Goal: Task Accomplishment & Management: Use online tool/utility

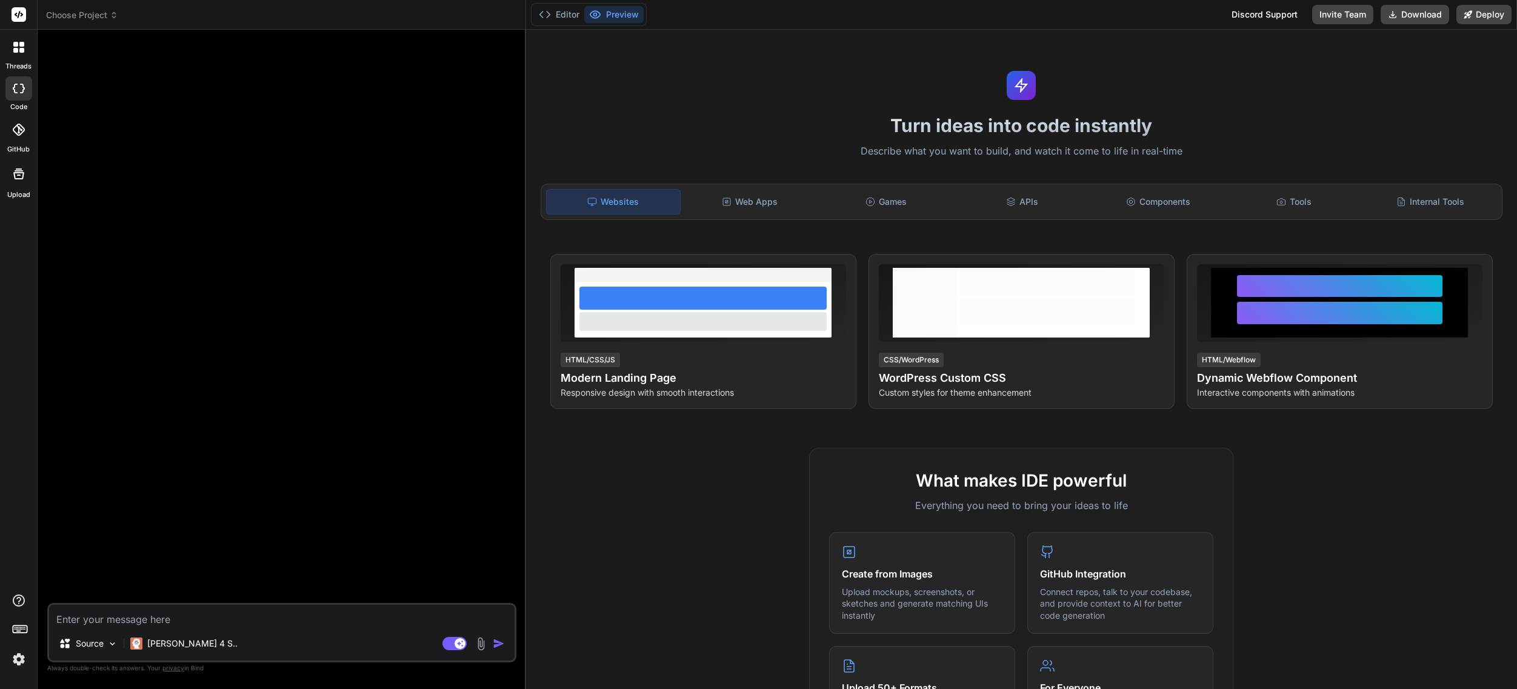
click at [66, 17] on span "Choose Project" at bounding box center [82, 15] width 72 height 12
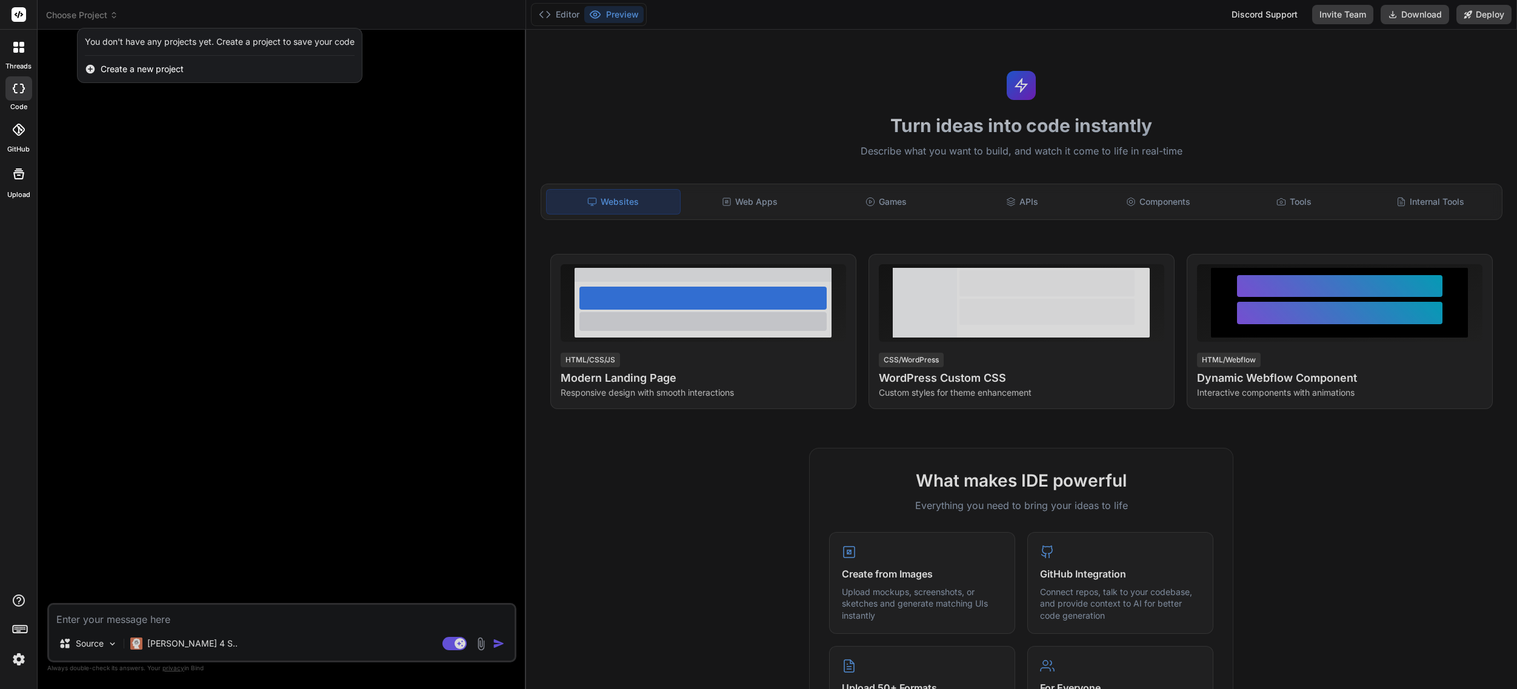
click at [118, 77] on div "Create a new project" at bounding box center [220, 69] width 284 height 27
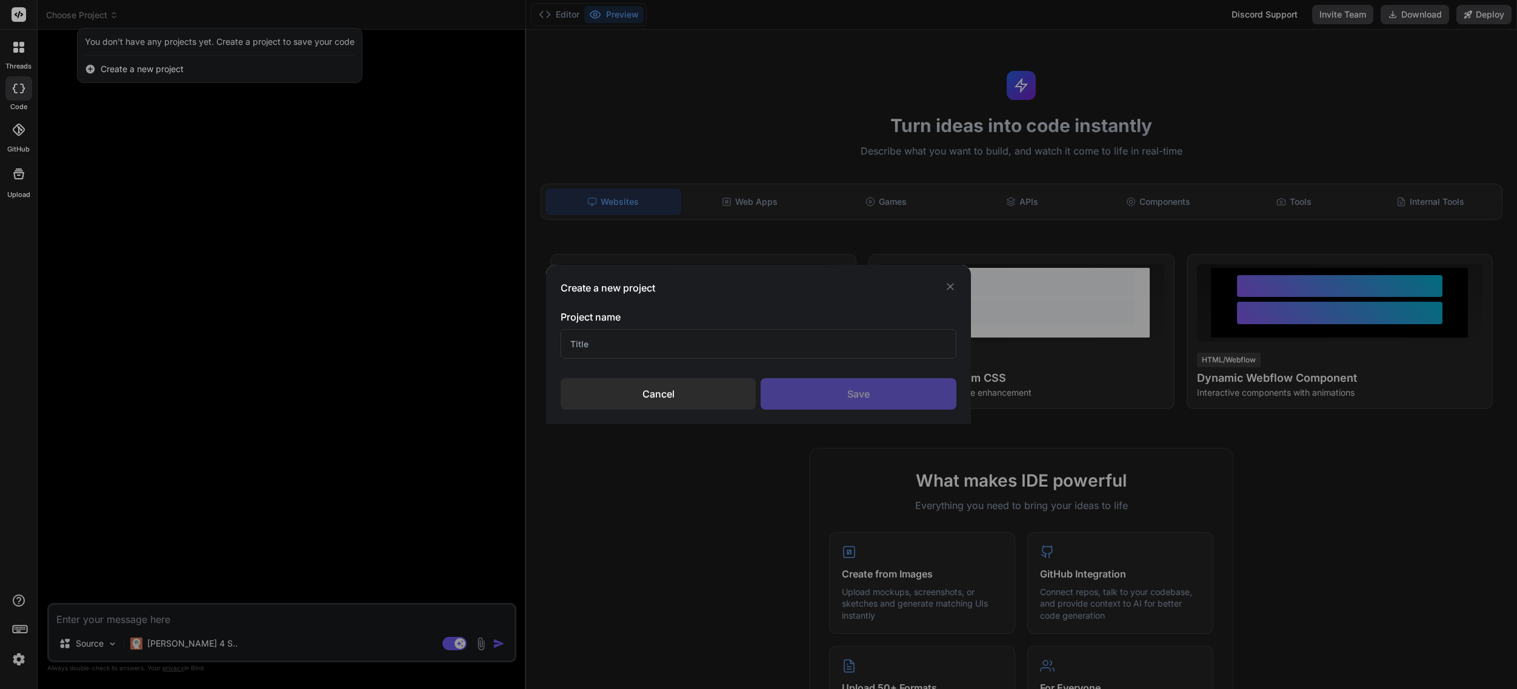
click at [667, 348] on input "text" at bounding box center [759, 344] width 396 height 30
type input "WOOmatch"
click at [842, 391] on div "Save" at bounding box center [858, 394] width 195 height 32
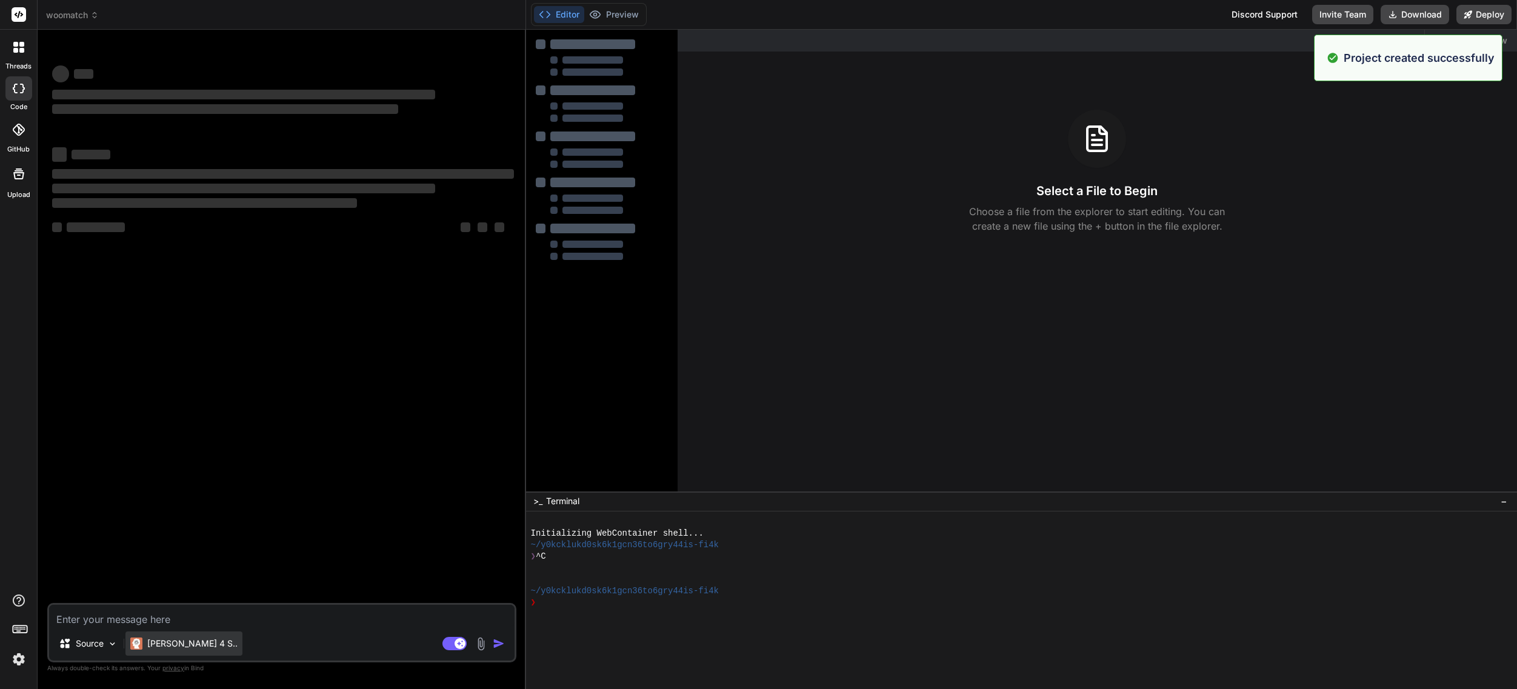
click at [179, 643] on p "[PERSON_NAME] 4 S.." at bounding box center [192, 644] width 90 height 12
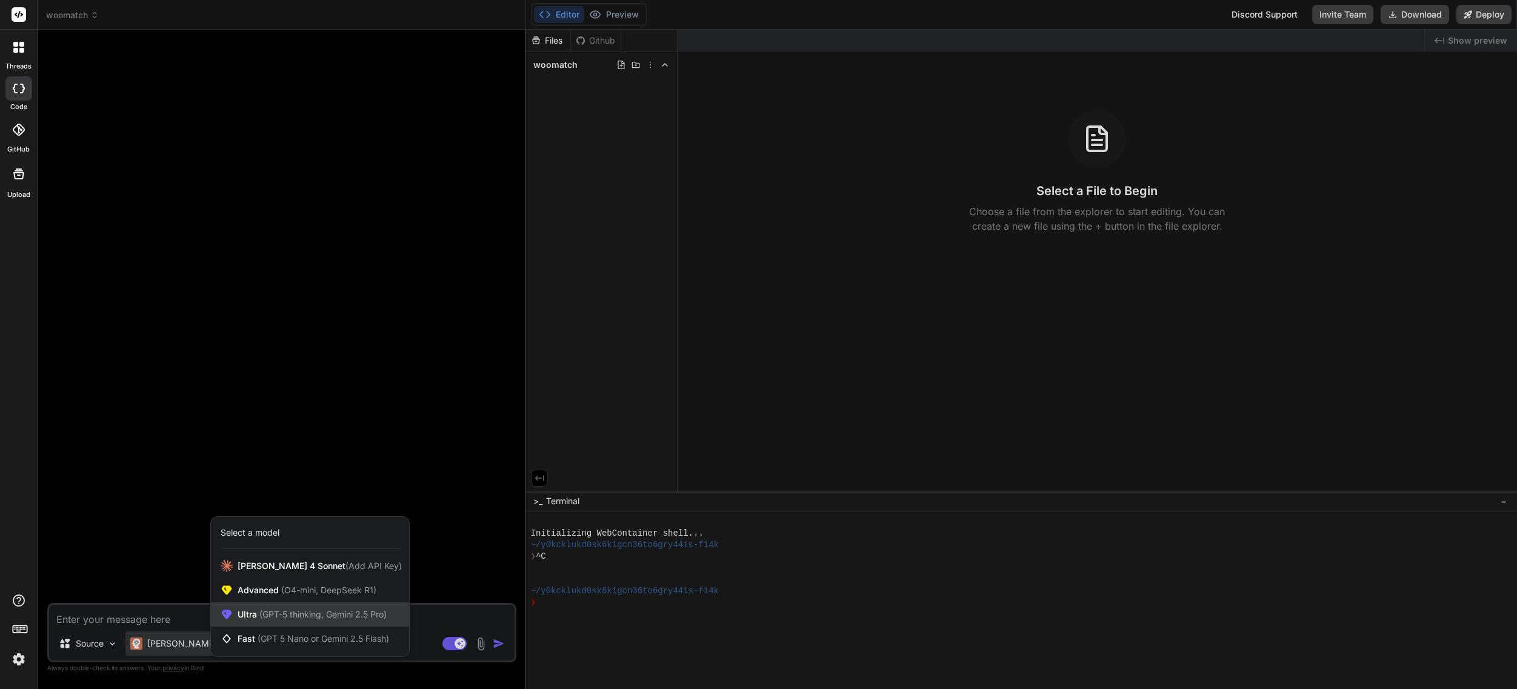
click at [298, 613] on span "(GPT-5 thinking, Gemini 2.5 Pro)" at bounding box center [322, 614] width 130 height 10
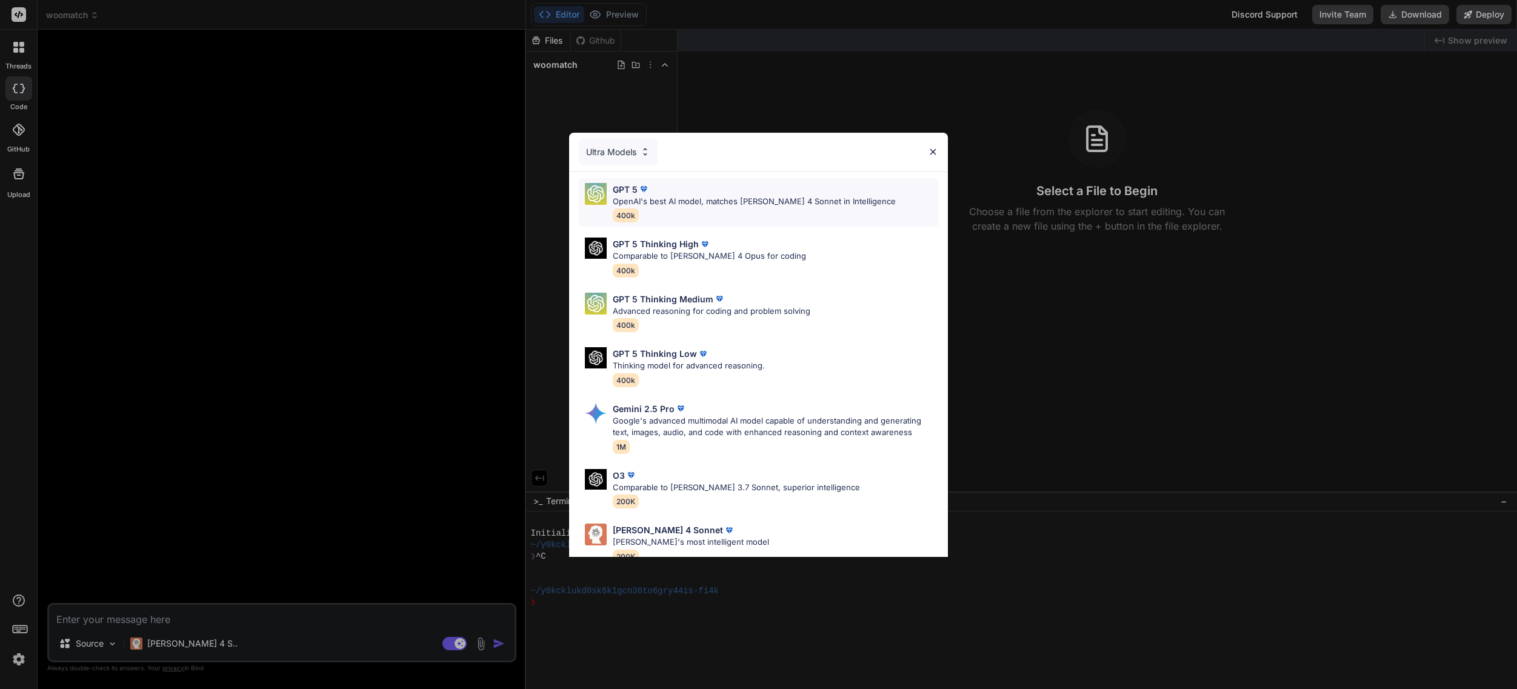
click at [696, 200] on p "OpenAI's best AI model, matches [PERSON_NAME] 4 Sonnet in Intelligence" at bounding box center [754, 202] width 283 height 12
type textarea "x"
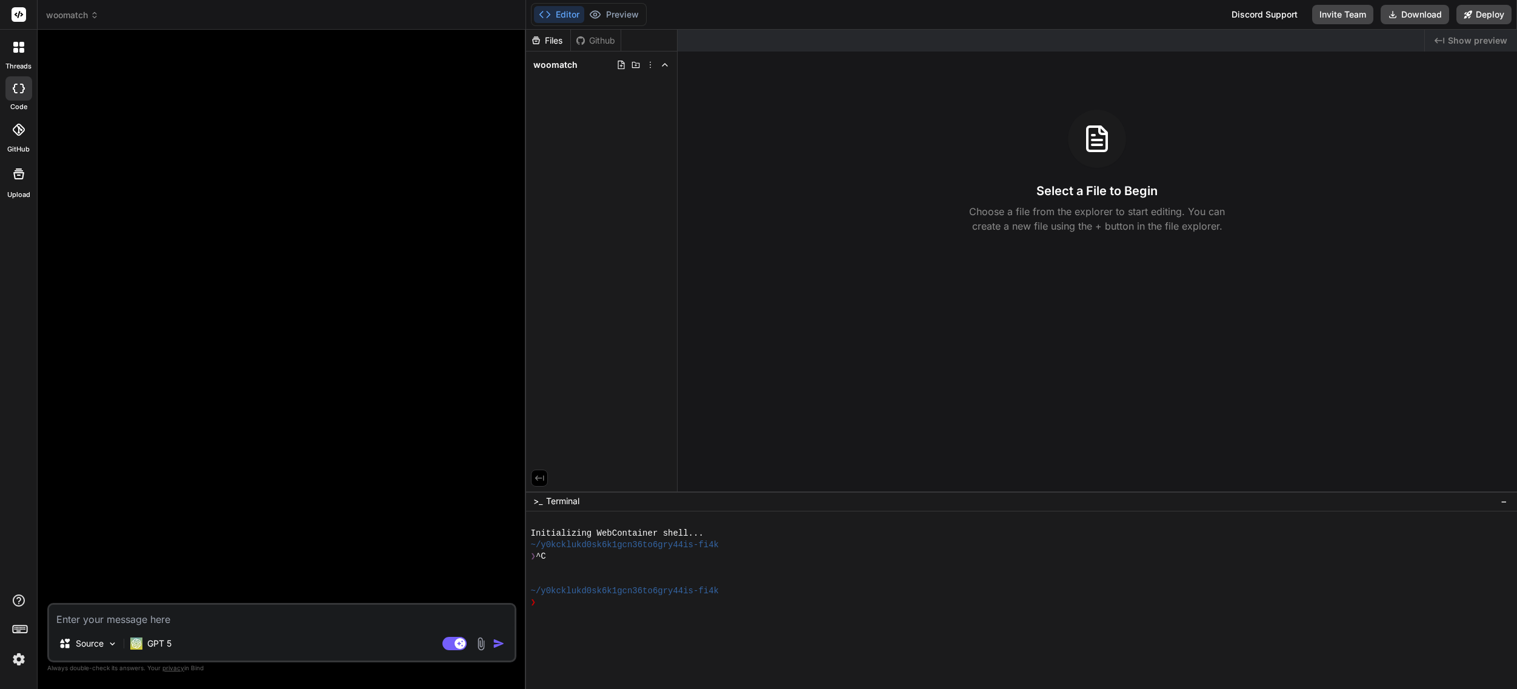
click at [244, 618] on textarea at bounding box center [282, 616] width 466 height 22
type textarea "a"
type textarea "x"
type textarea "ac"
type textarea "x"
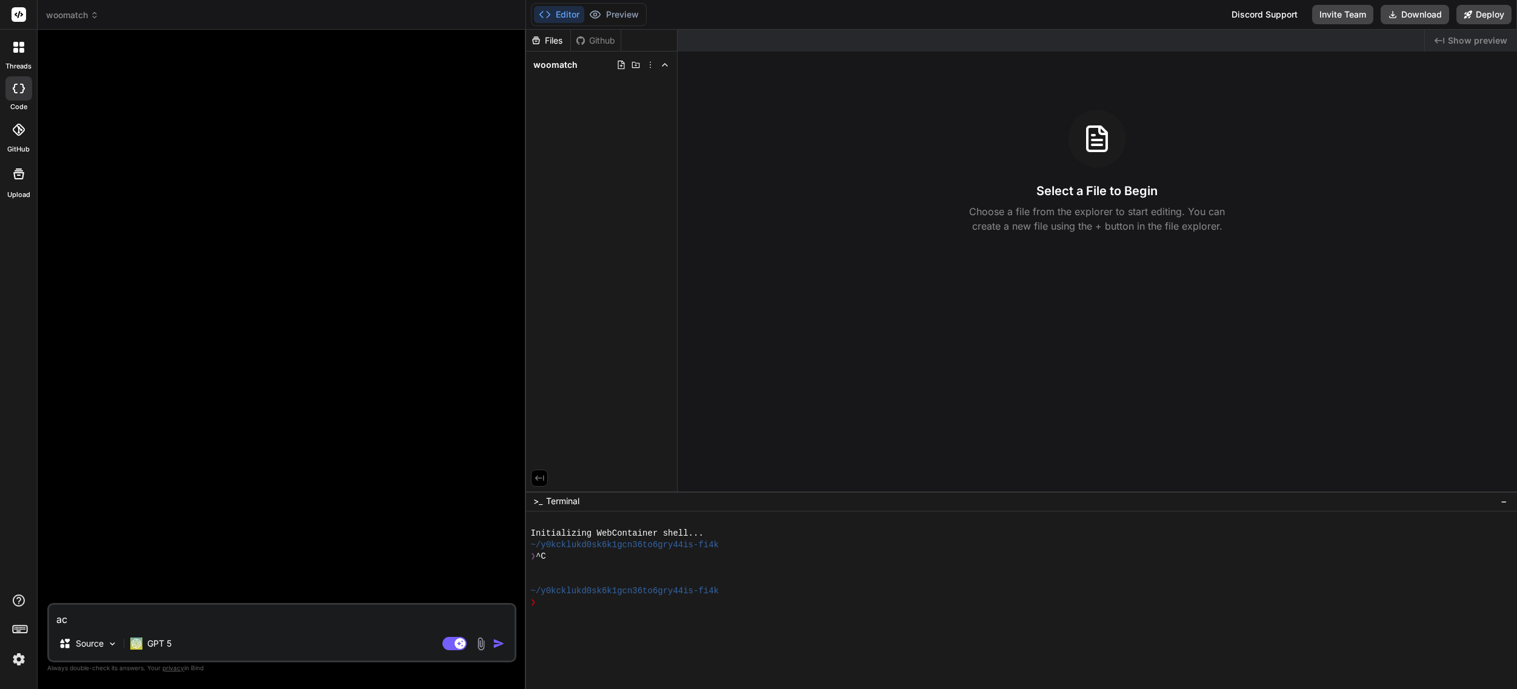
type textarea "act"
type textarea "x"
type textarea "act"
type textarea "x"
type textarea "act a"
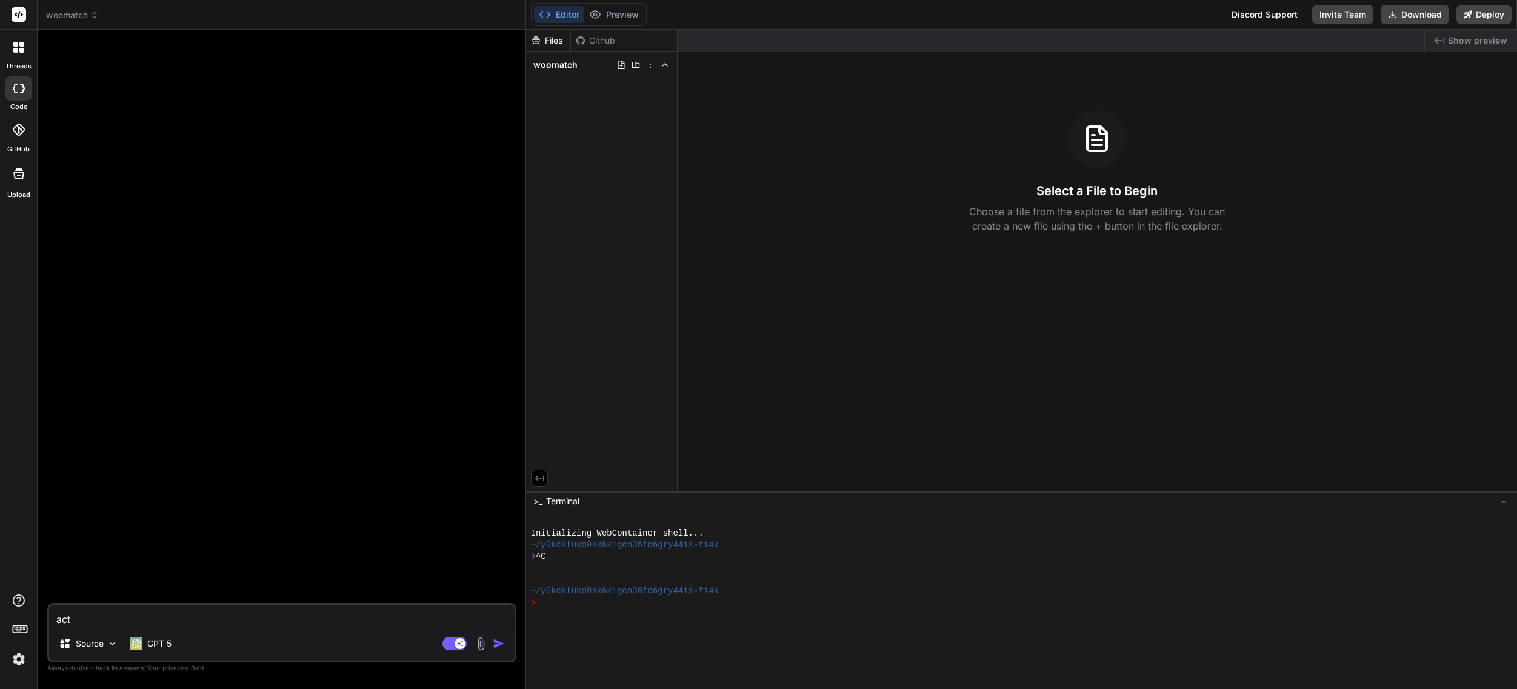
type textarea "x"
type textarea "act as"
type textarea "x"
type textarea "act as"
type textarea "x"
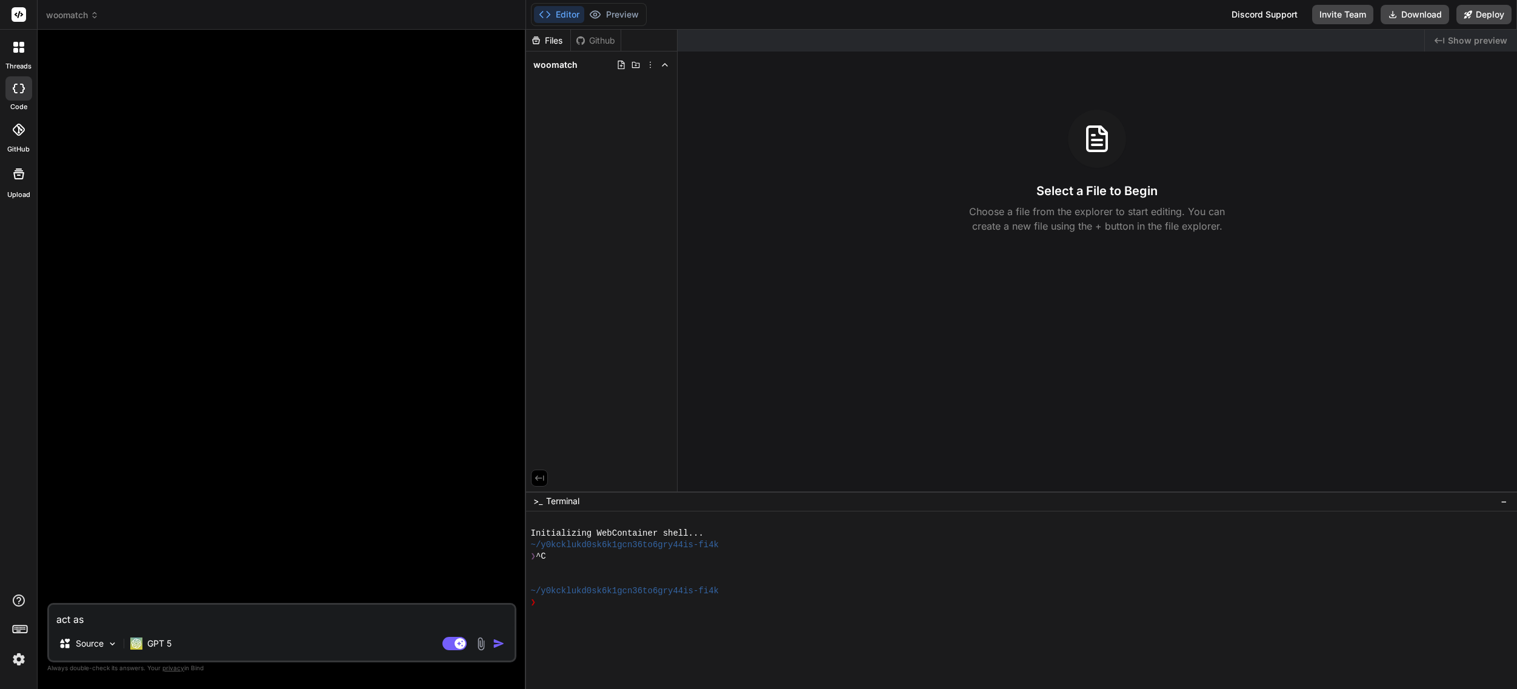
type textarea "act as a"
type textarea "x"
type textarea "act as a"
type textarea "x"
type textarea "act as a w"
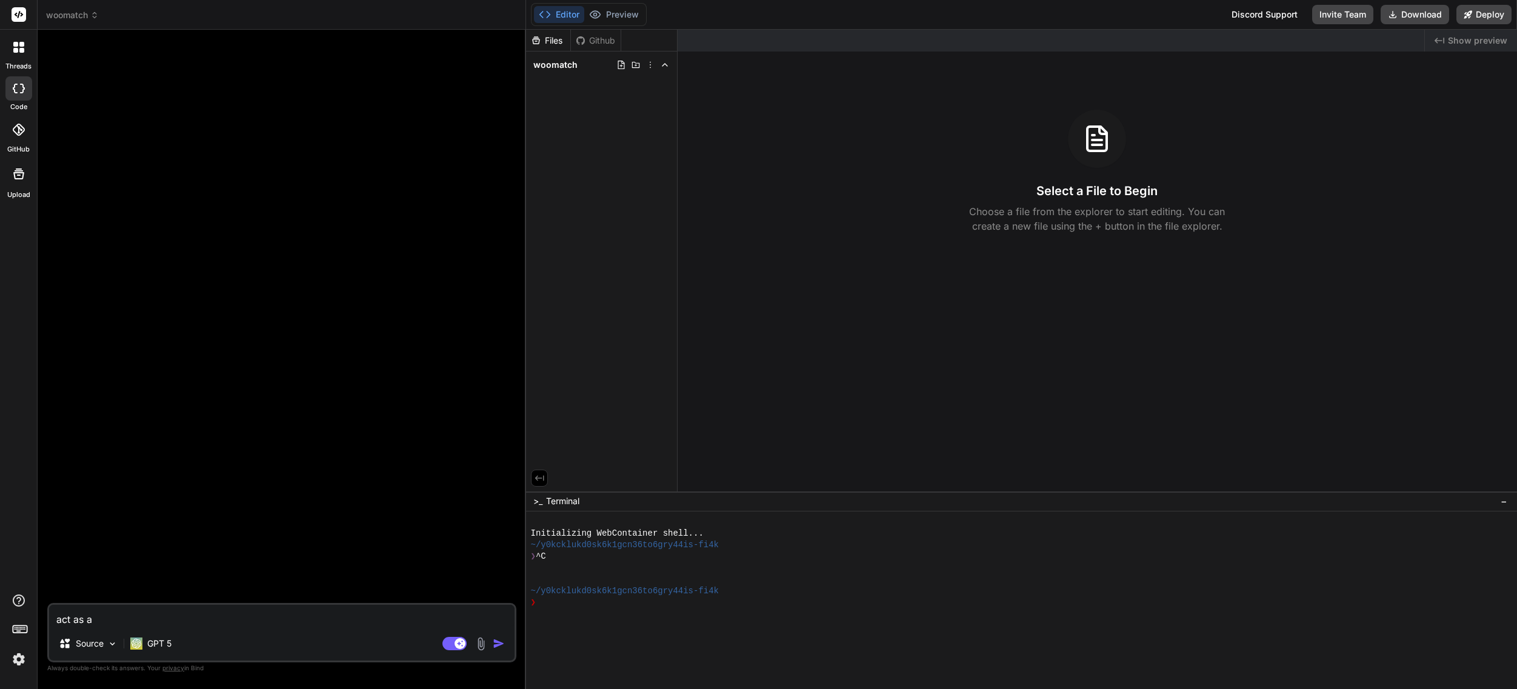
type textarea "x"
type textarea "act as a wo"
type textarea "x"
type textarea "act as a wor"
type textarea "x"
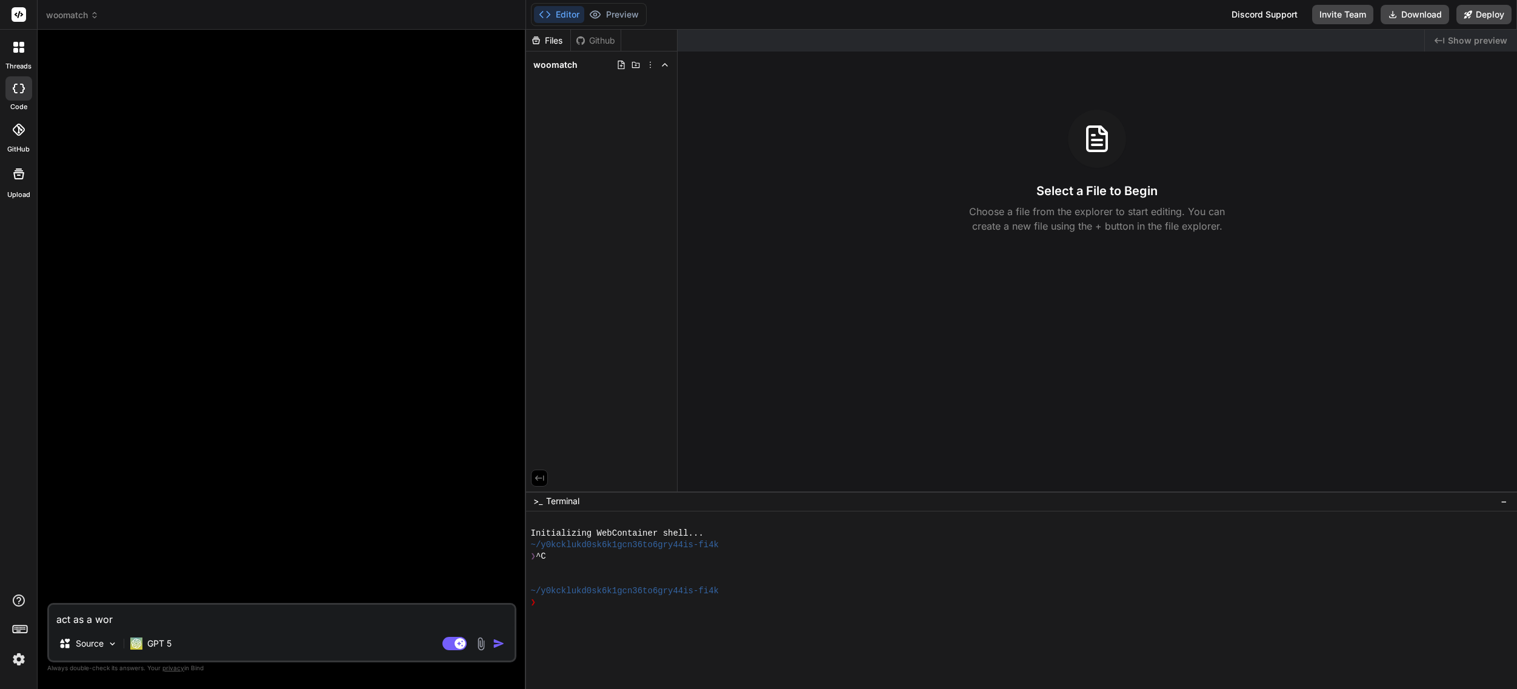
type textarea "act as a word"
type textarea "x"
type textarea "act as a wordp"
type textarea "x"
type textarea "act as a wordpr"
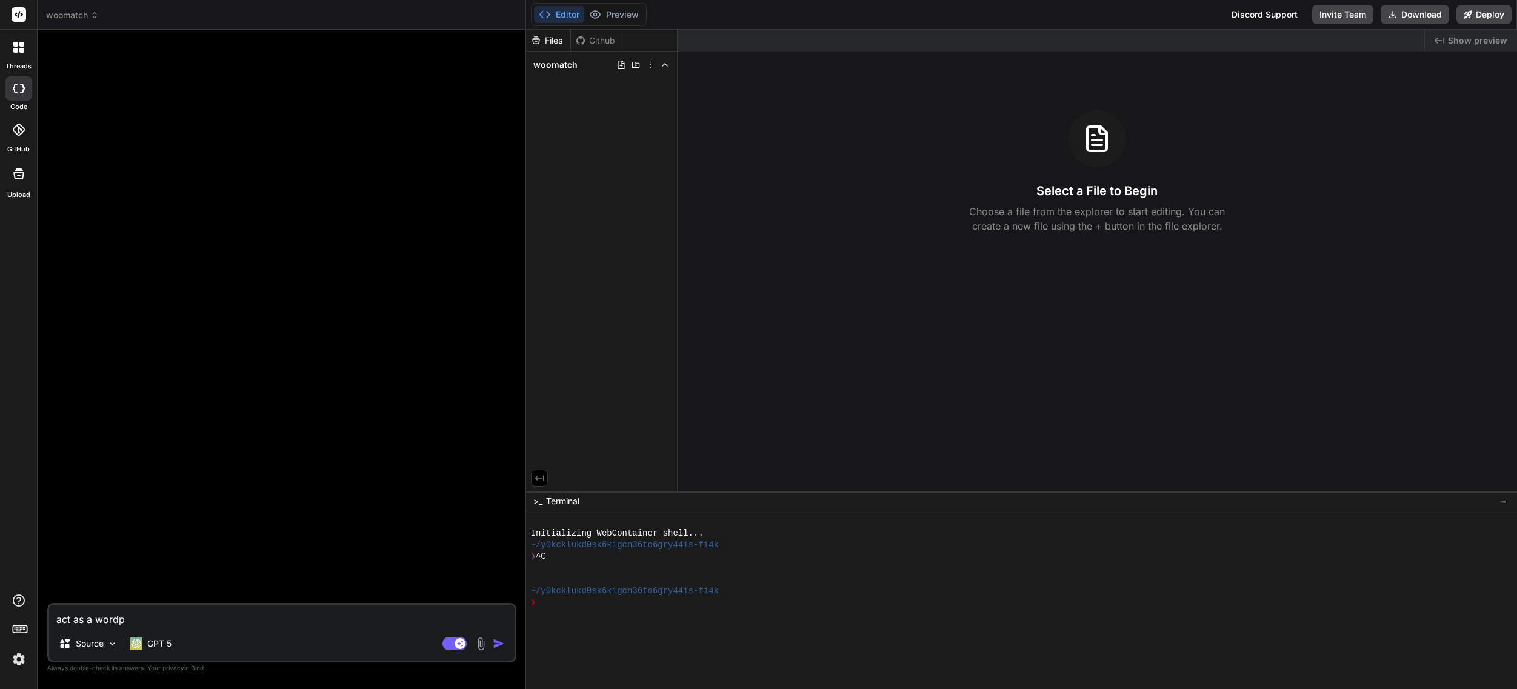
type textarea "x"
type textarea "act as a wordpre"
type textarea "x"
type textarea "act as a wordpres"
type textarea "x"
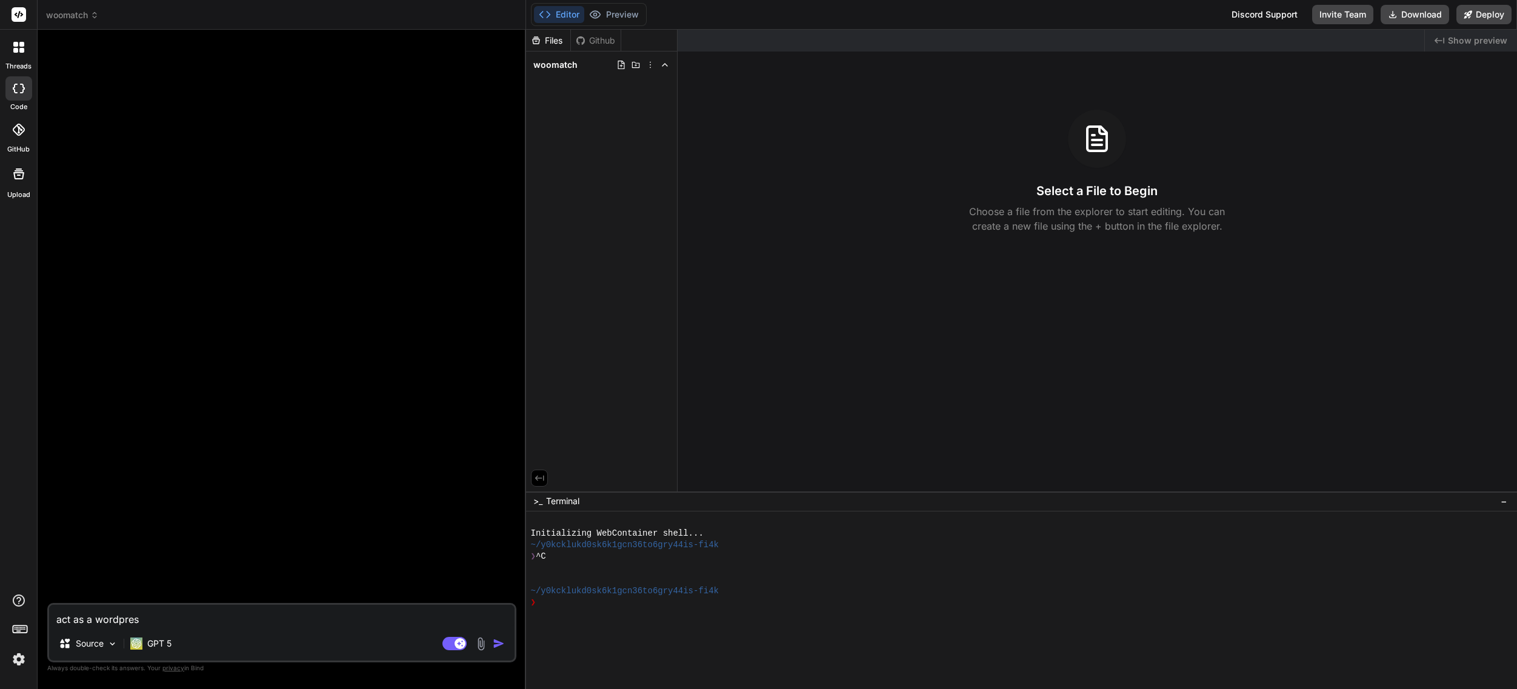
type textarea "act as a wordpress"
type textarea "x"
type textarea "act as a wordpress"
type textarea "x"
type textarea "act as a wordpress p"
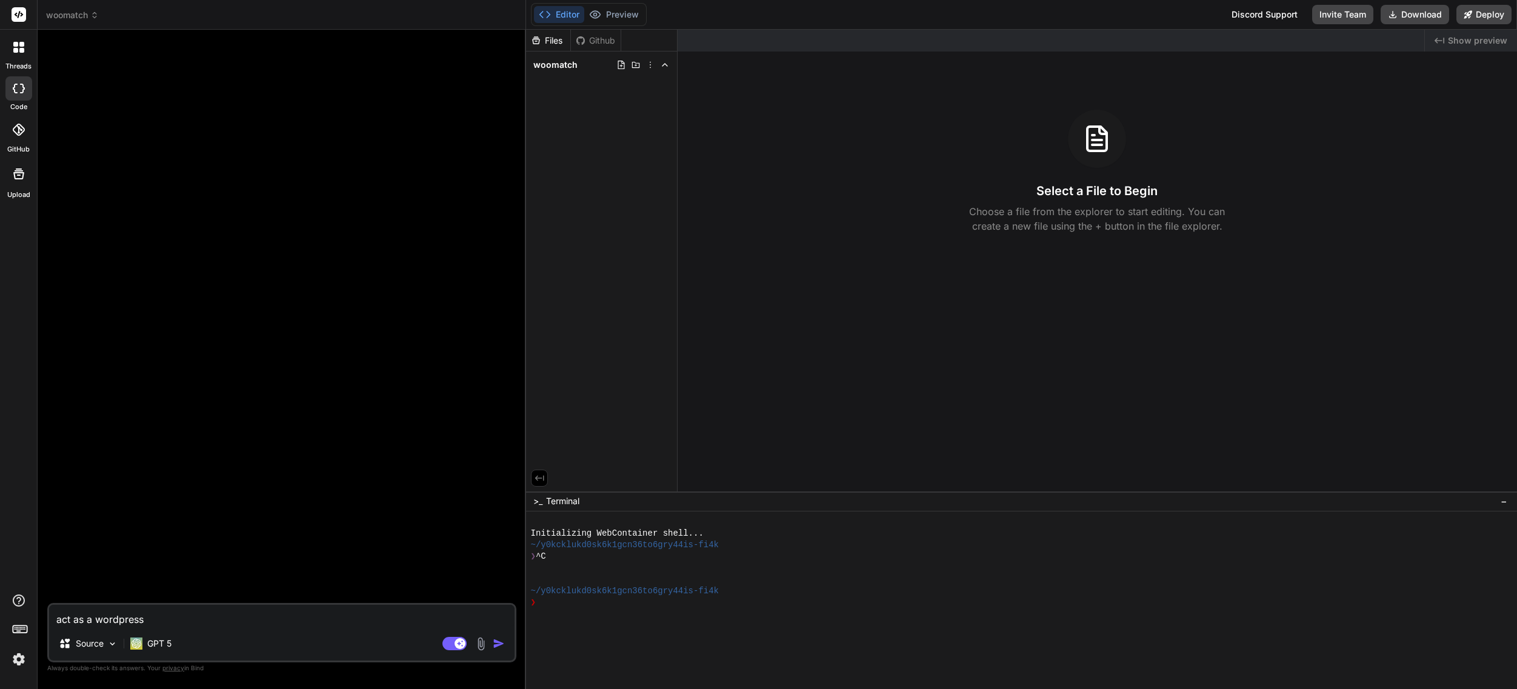
type textarea "x"
type textarea "act as a wordpress ph"
type textarea "x"
type textarea "act as a wordpress php"
type textarea "x"
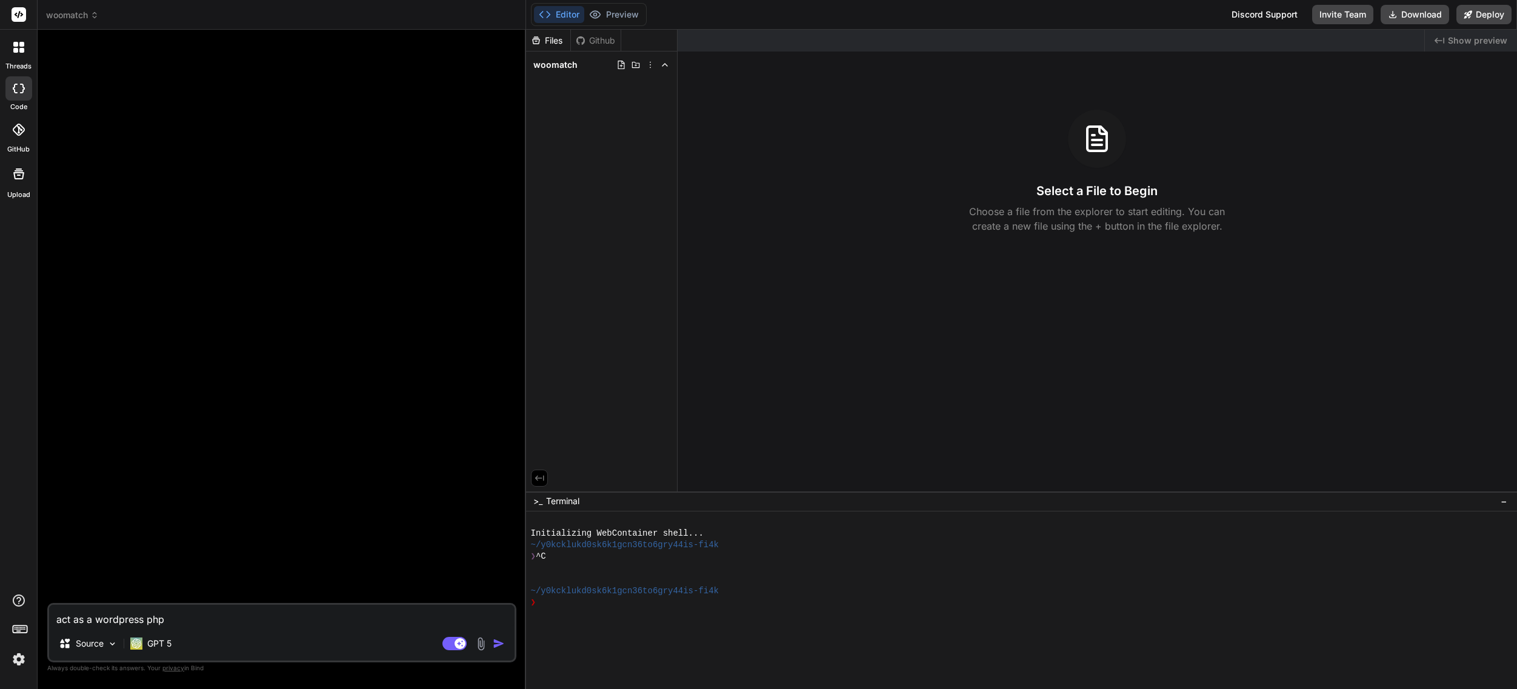
type textarea "act as a wordpress php"
type textarea "x"
type textarea "act as a wordpress php c"
type textarea "x"
type textarea "act as a wordpress php co"
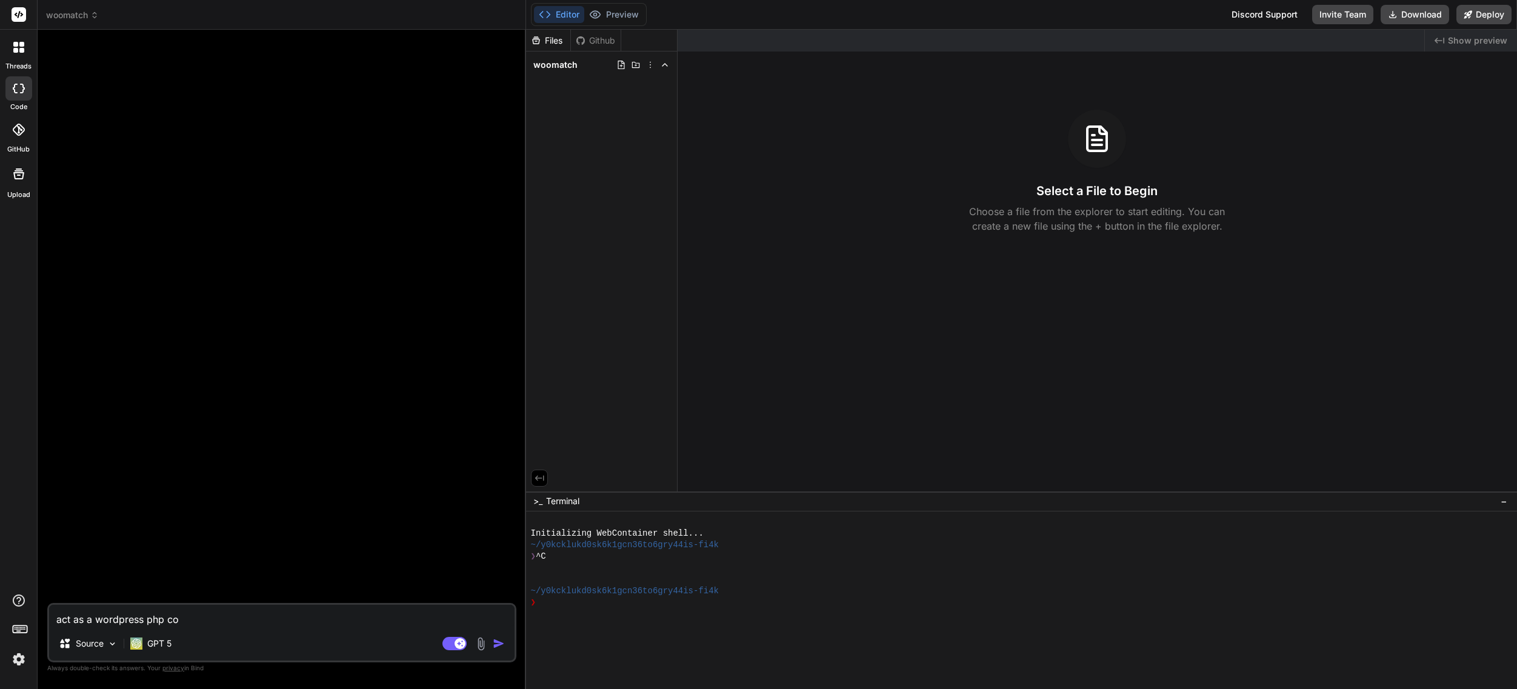
type textarea "x"
type textarea "act as a wordpress php cod"
type textarea "x"
type textarea "act as a wordpress php code"
type textarea "x"
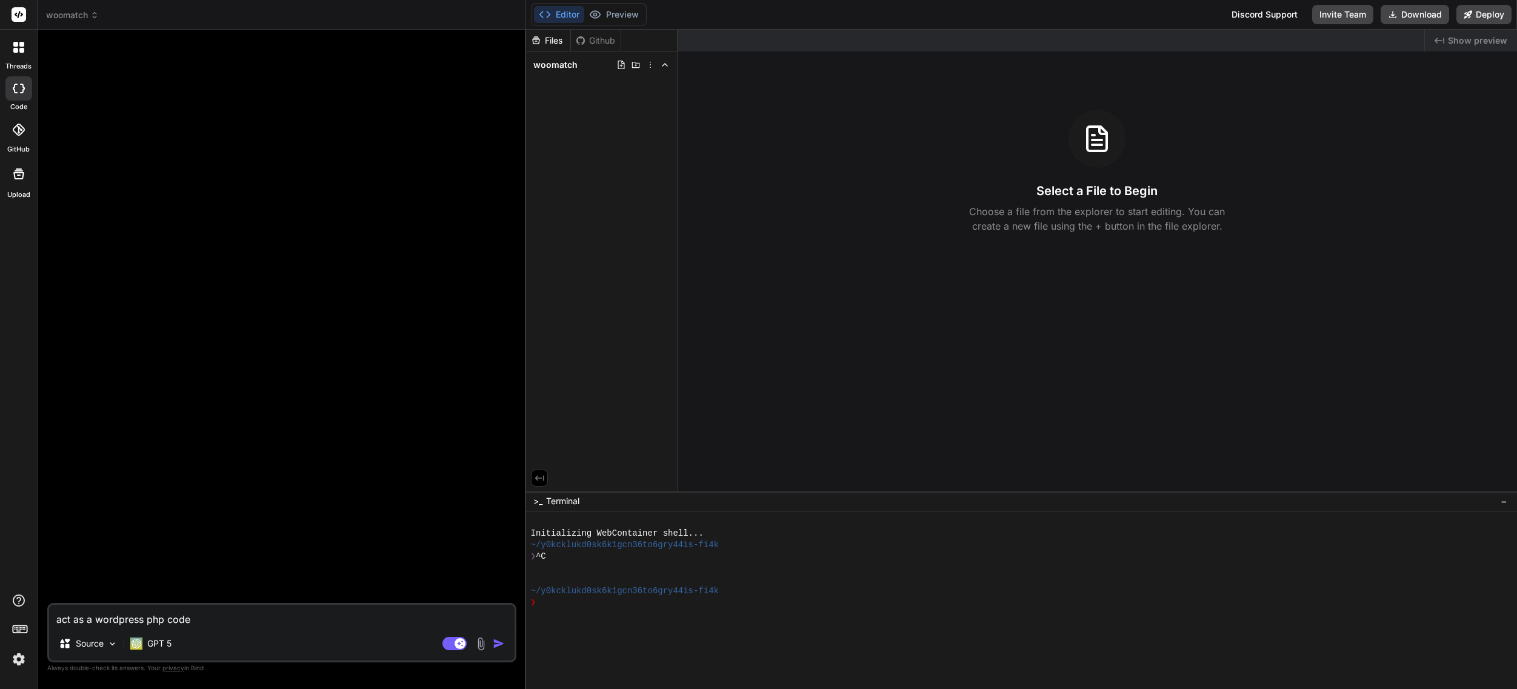
type textarea "act as a wordpress php code"
type textarea "x"
type textarea "act as a wordpress php code s"
type textarea "x"
type textarea "act as a wordpress php code sn"
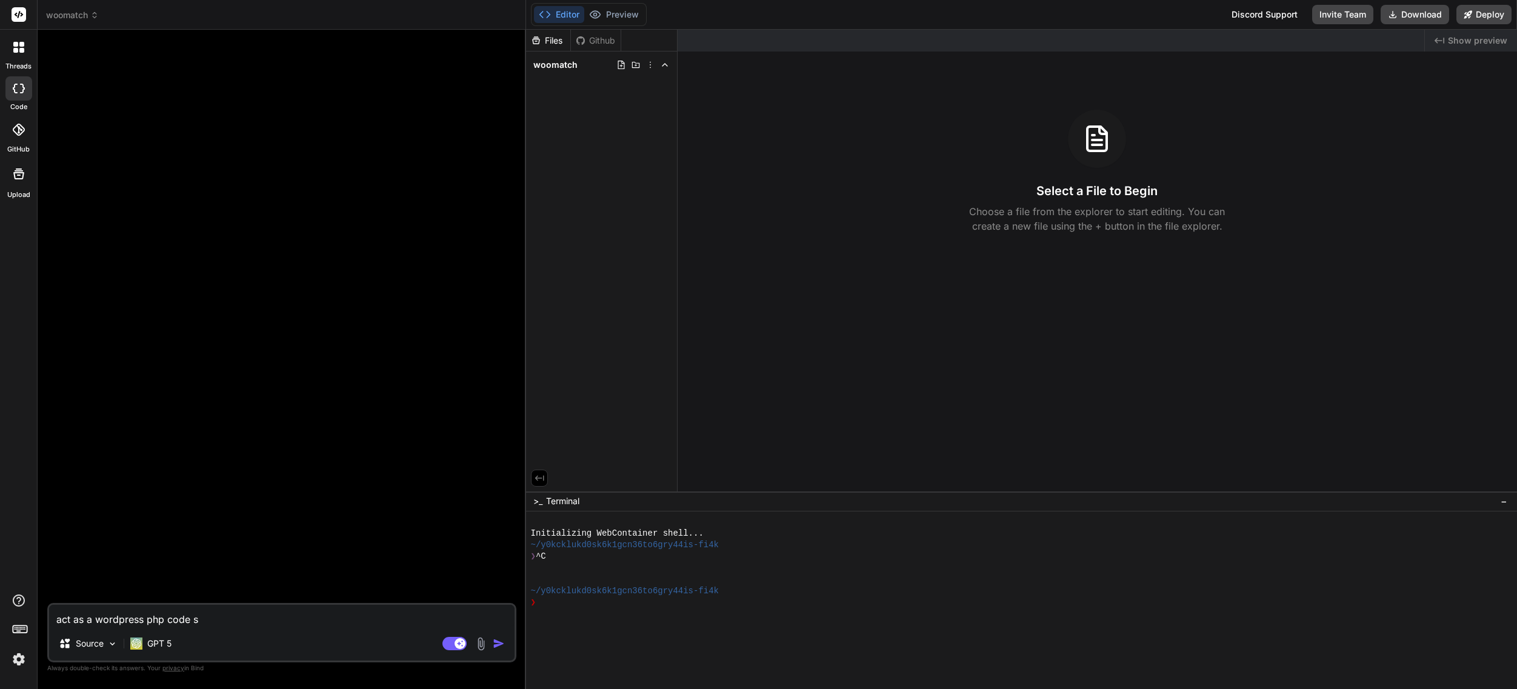
type textarea "x"
type textarea "act as a wordpress php code sni"
type textarea "x"
type textarea "act as a wordpress php code snip"
type textarea "x"
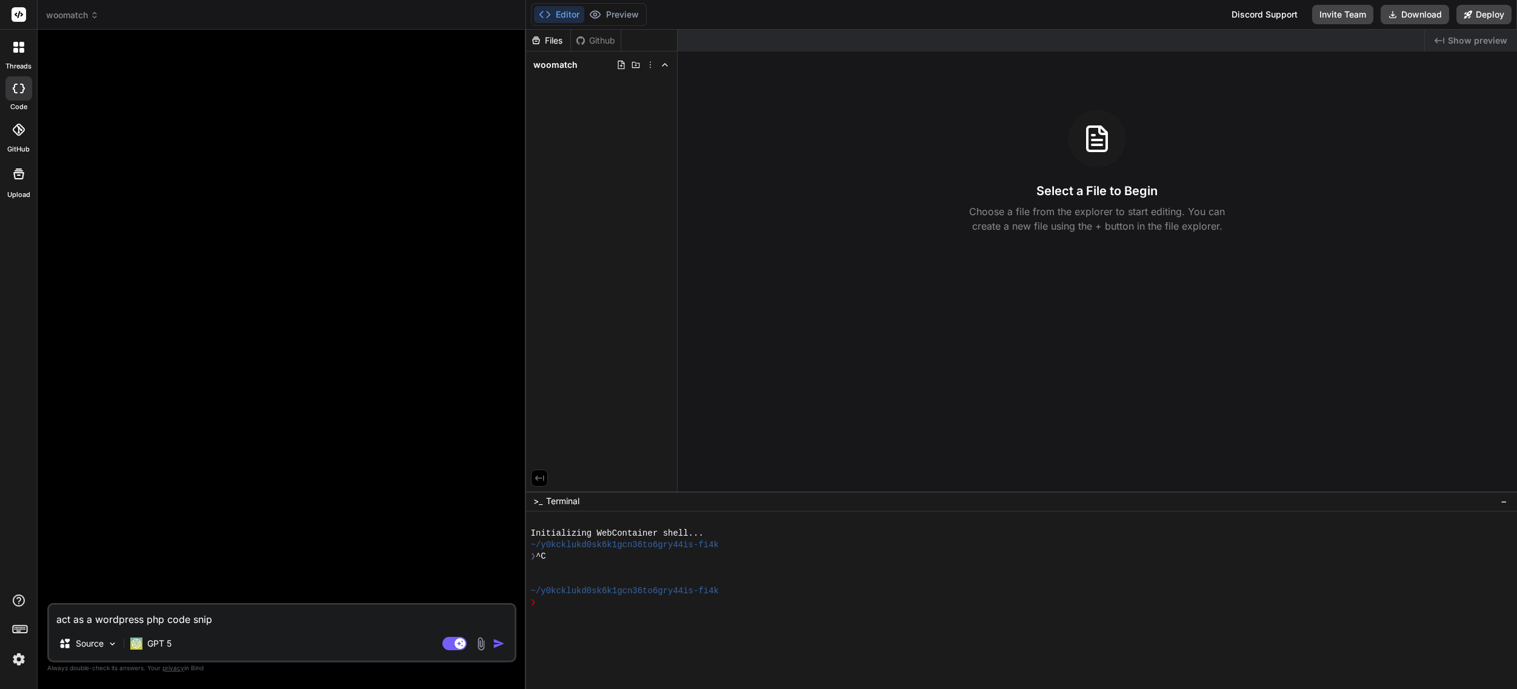
type textarea "act as a wordpress php code snipp"
type textarea "x"
type textarea "act as a wordpress php code snippe"
type textarea "x"
type textarea "act as a wordpress php code snippet"
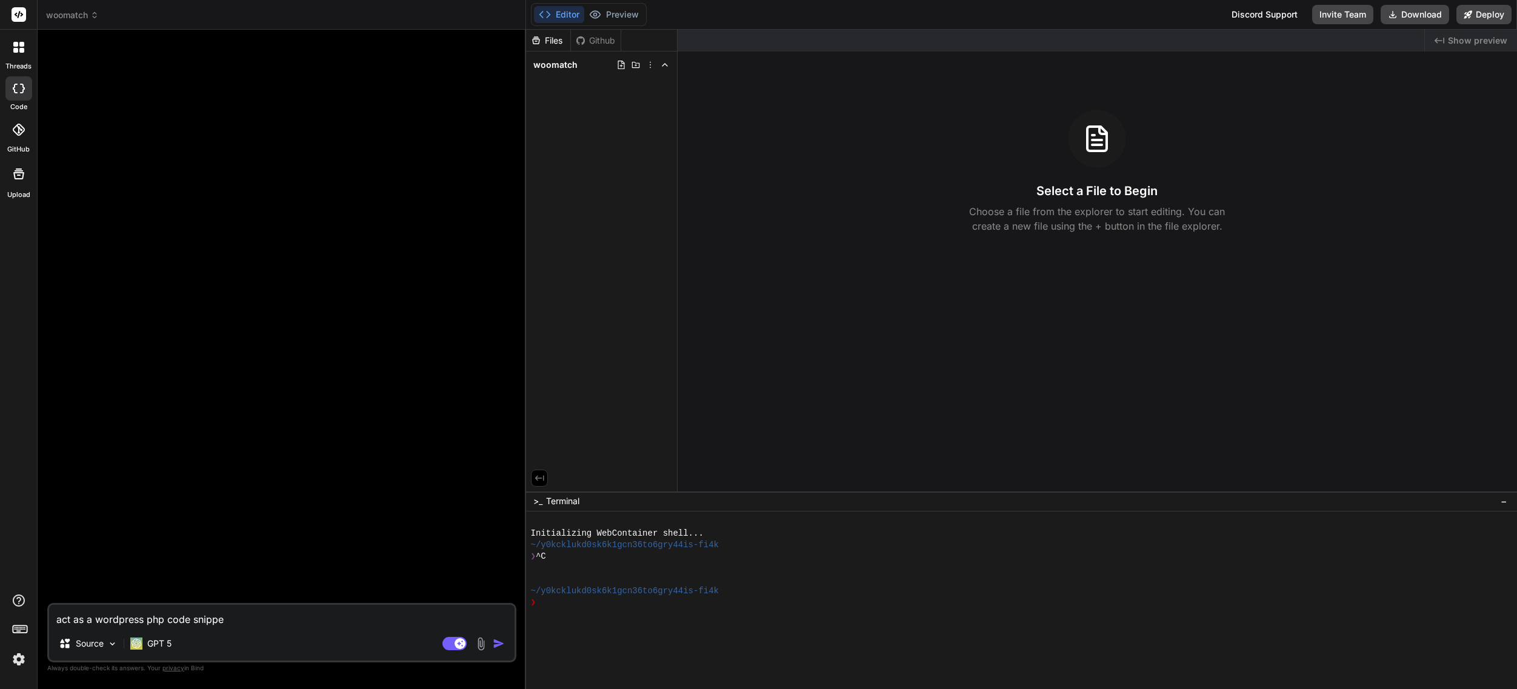
type textarea "x"
type textarea "act as a wordpress php code snippet"
type textarea "x"
type textarea "act as a wordpress php code snippet d"
type textarea "x"
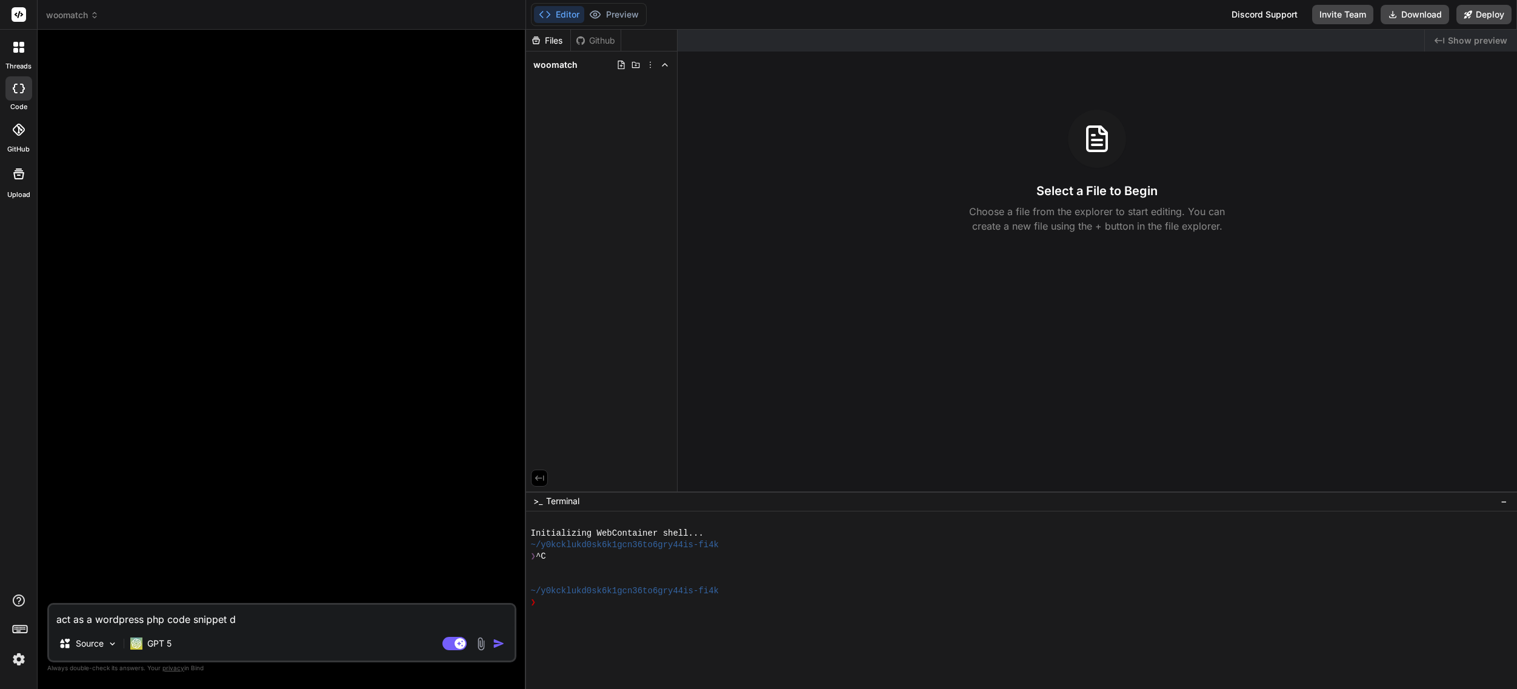
type textarea "act as a wordpress php code snippet de"
type textarea "x"
type textarea "act as a wordpress php code snippet dev"
type textarea "x"
type textarea "act as a wordpress php code snippet deve"
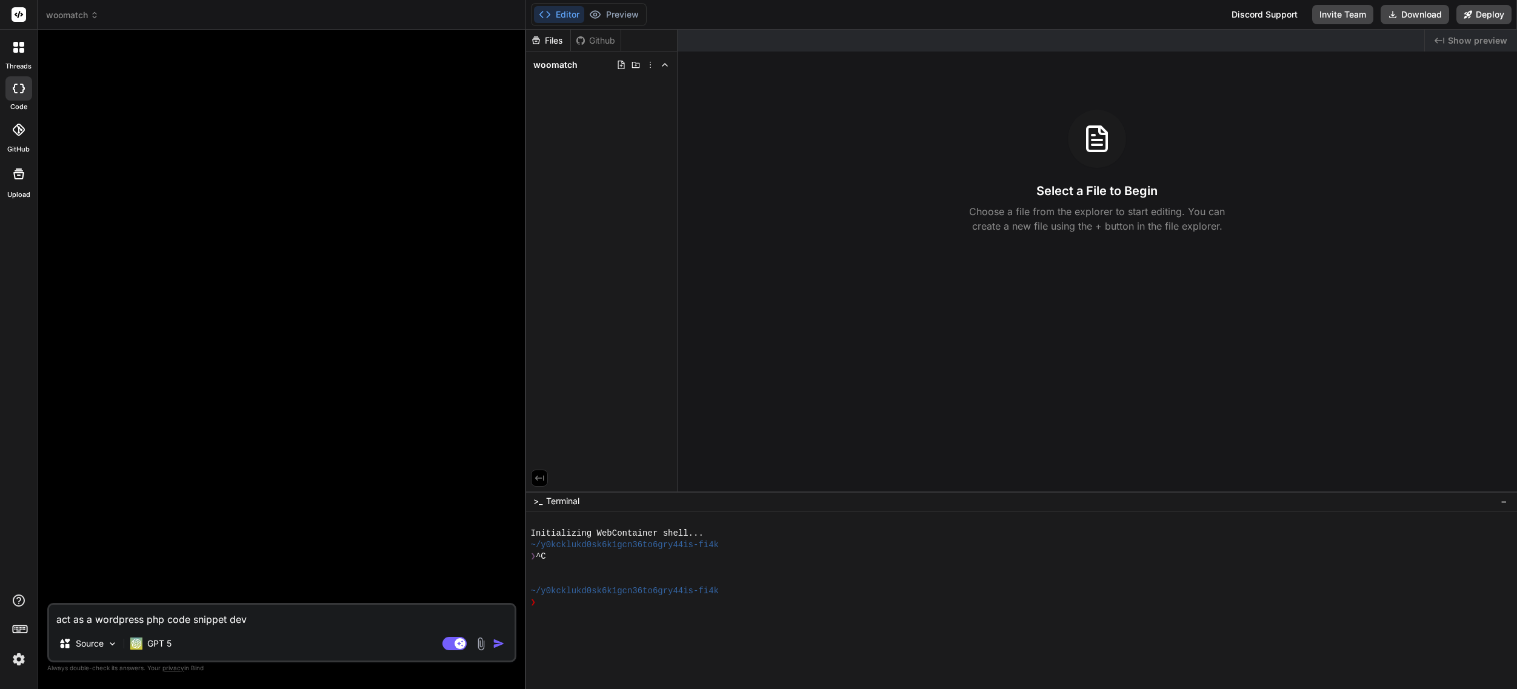
type textarea "x"
type textarea "act as a wordpress php code snippet devel"
type textarea "x"
type textarea "act as a wordpress php code snippet develo"
type textarea "x"
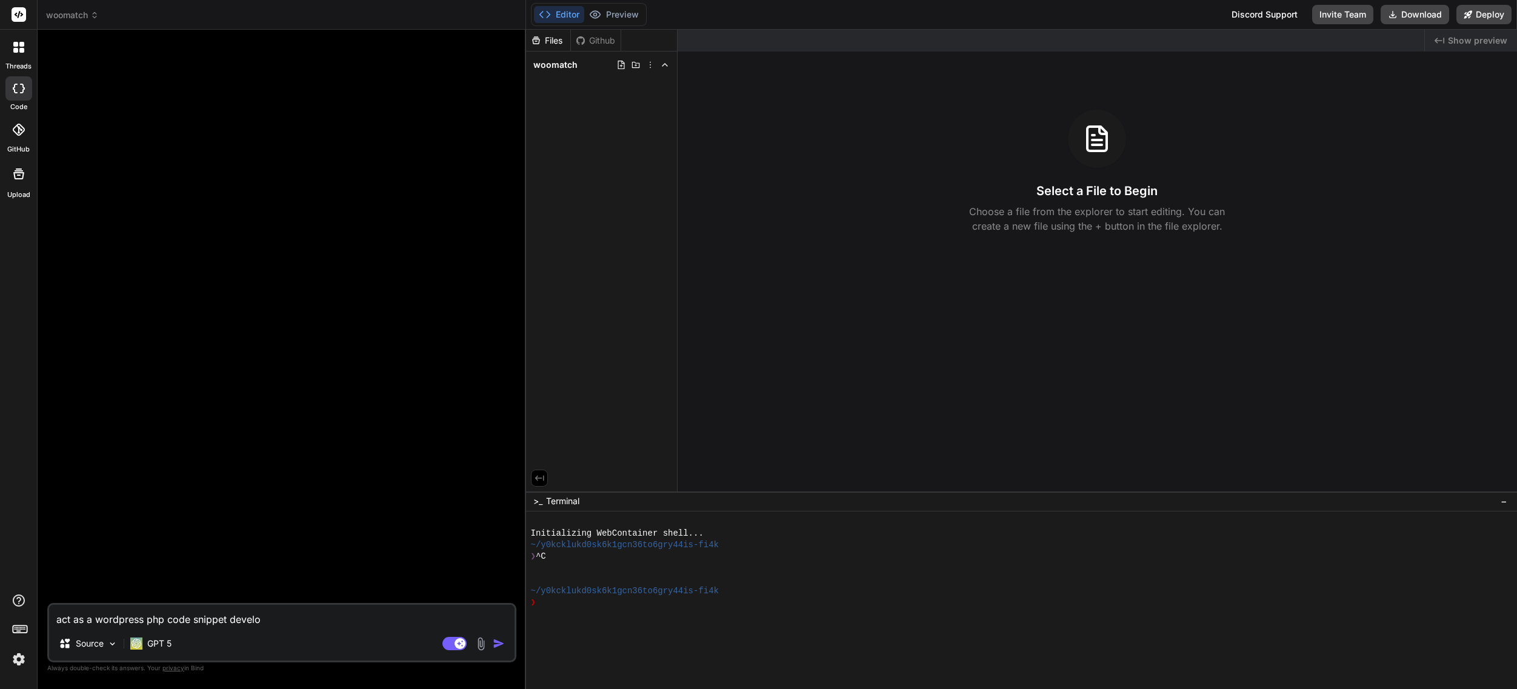
type textarea "act as a wordpress php code snippet develop"
type textarea "x"
type textarea "act as a wordpress php code snippet develope"
type textarea "x"
type textarea "act as a wordpress php code snippet developer"
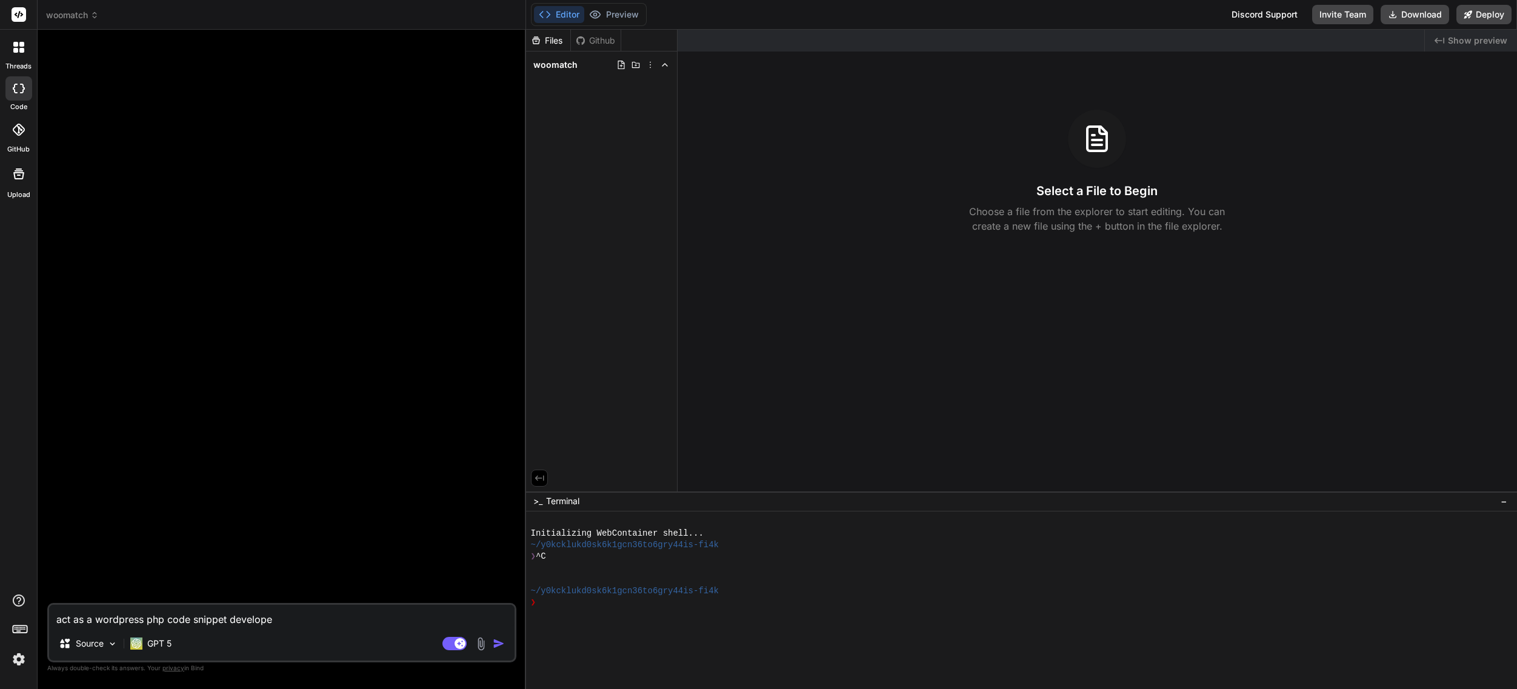
type textarea "x"
type textarea "act as a wordpress php code snippet developer."
type textarea "x"
type textarea "act as a wordpress php code snippet developer."
type textarea "x"
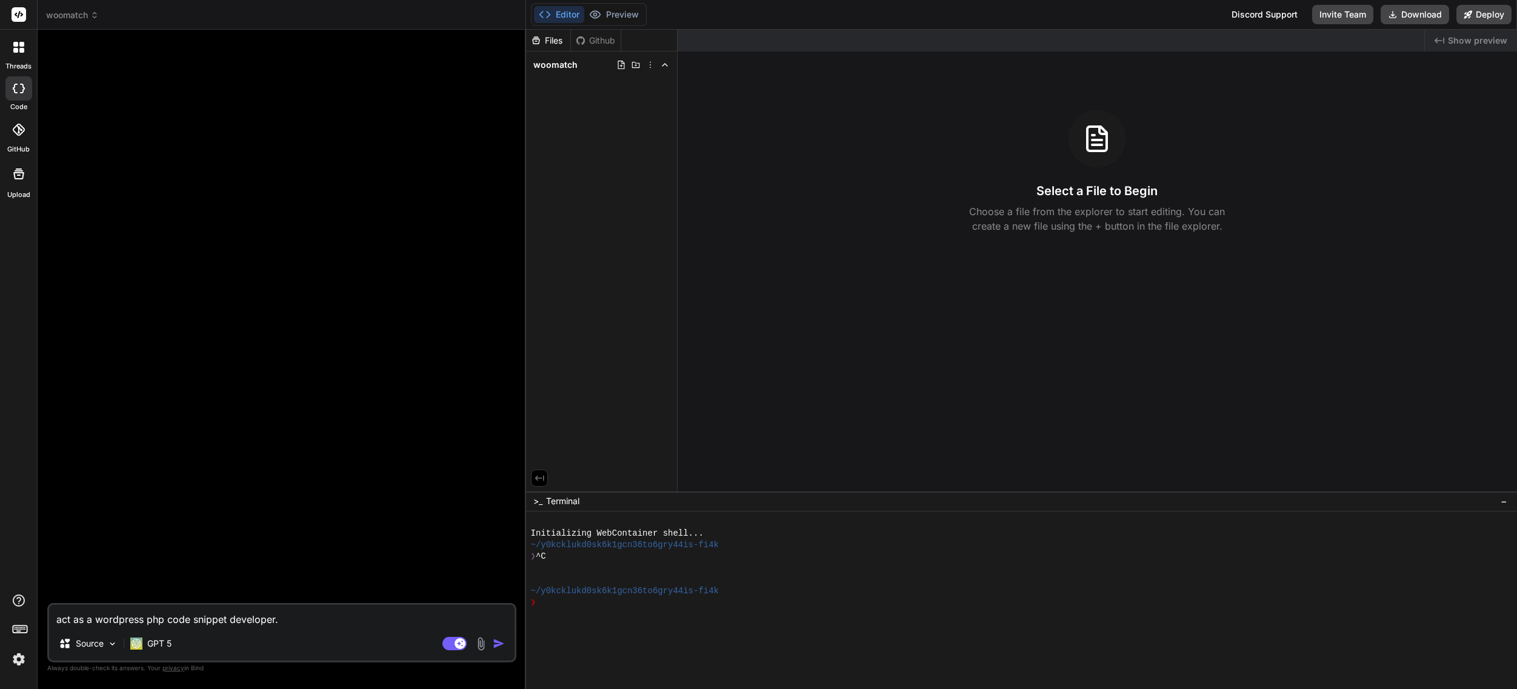
type textarea "act as a wordpress php code snippet developer. w"
type textarea "x"
type textarea "act as a wordpress php code snippet developer. wr"
type textarea "x"
type textarea "act as a wordpress php code snippet developer. wrt"
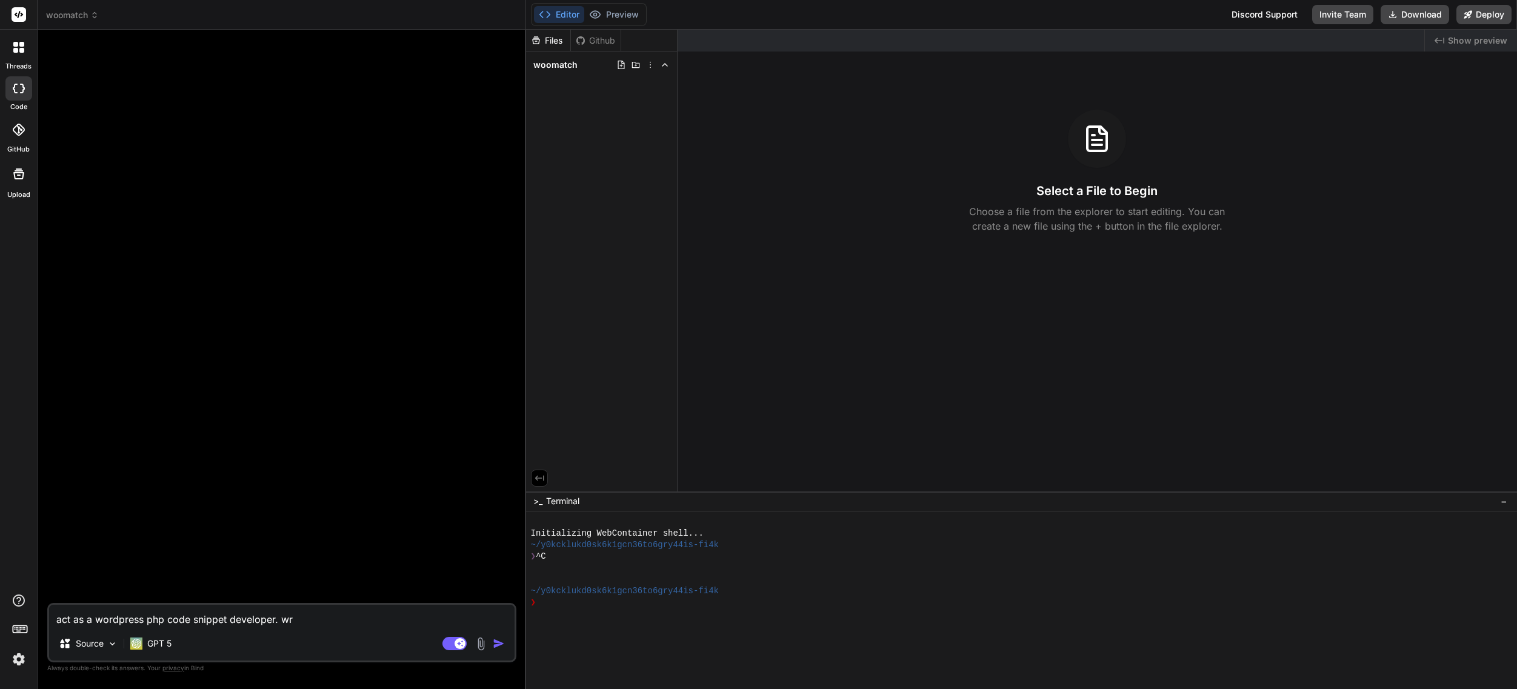
type textarea "x"
type textarea "act as a wordpress php code snippet developer. wr"
type textarea "x"
type textarea "act as a wordpress php code snippet developer. wri"
type textarea "x"
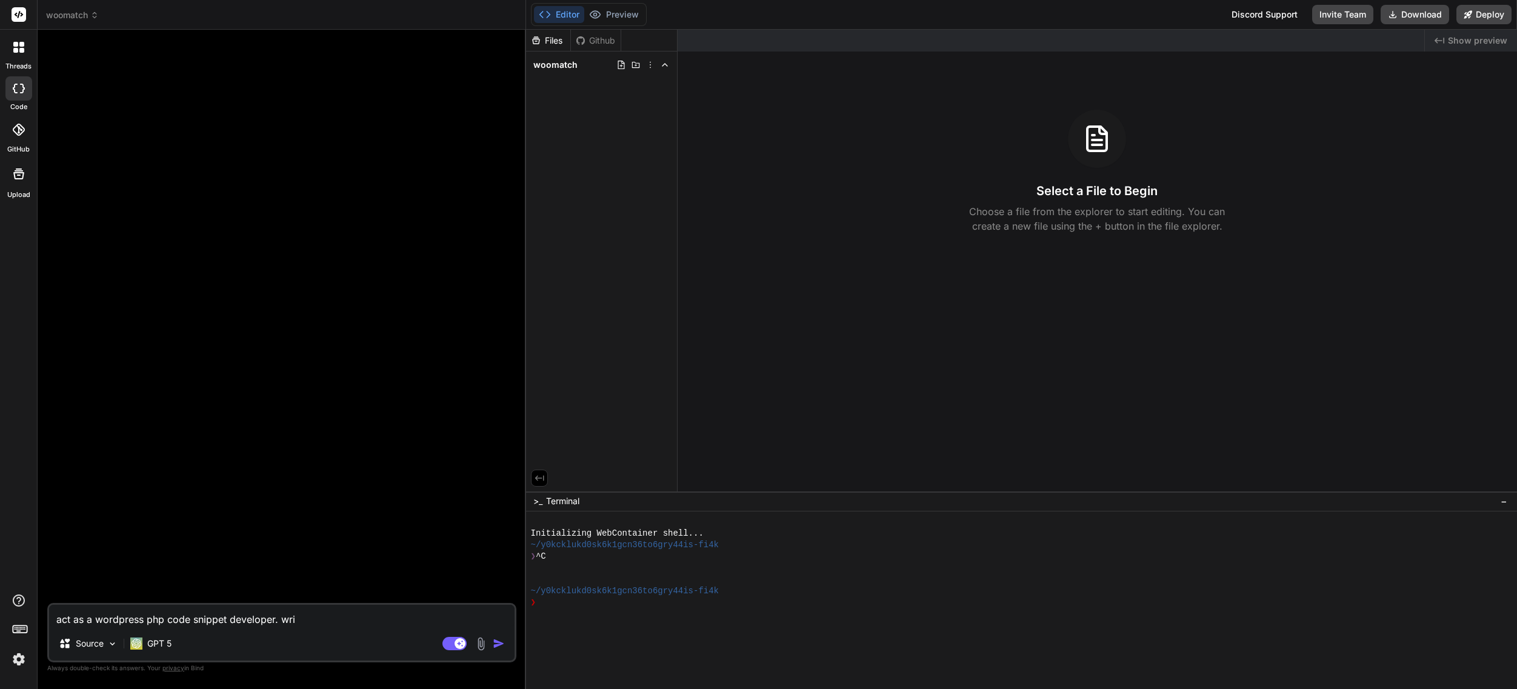
type textarea "act as a wordpress php code snippet developer. writ"
type textarea "x"
type textarea "act as a wordpress php code snippet developer. write"
type textarea "x"
type textarea "act as a wordpress php code snippet developer. write"
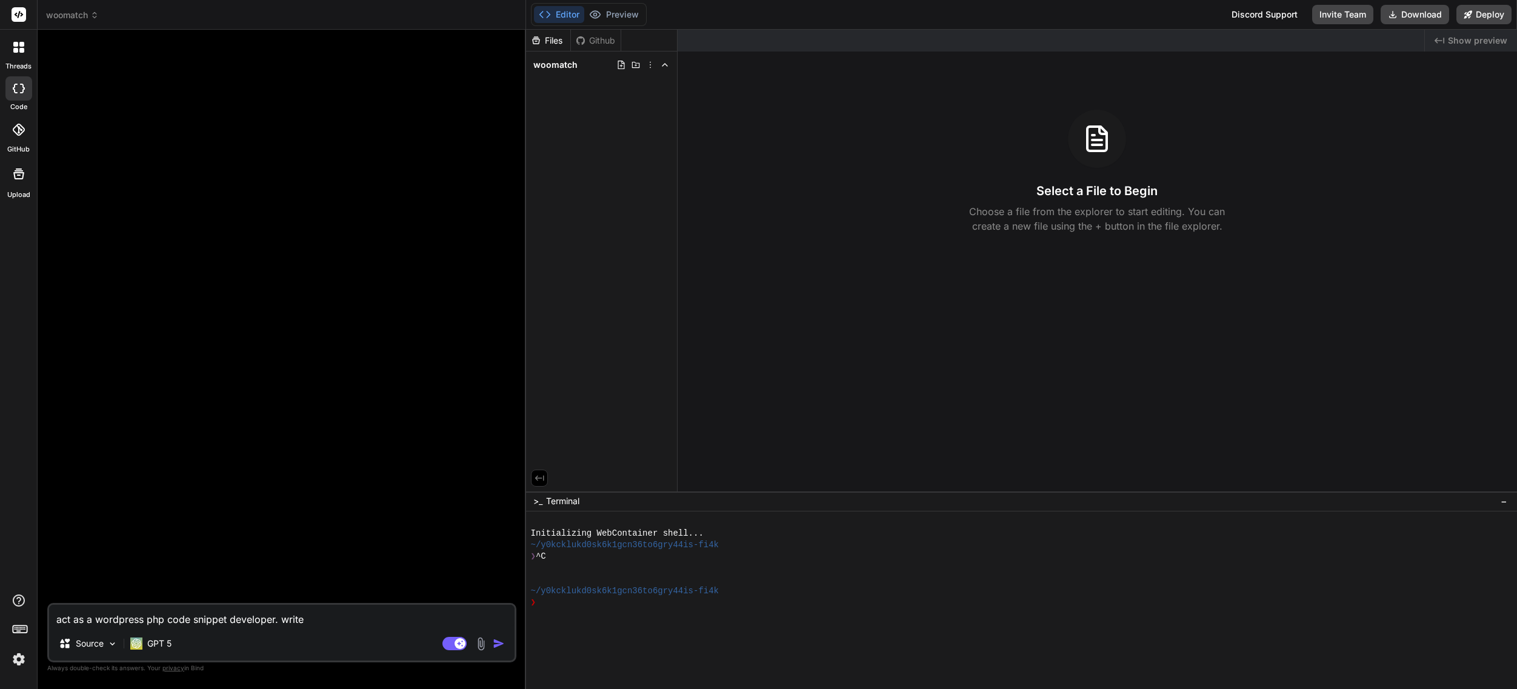
type textarea "x"
type textarea "act as a wordpress php code snippet developer. write s"
type textarea "x"
type textarea "act as a wordpress php code snippet developer. write si"
type textarea "x"
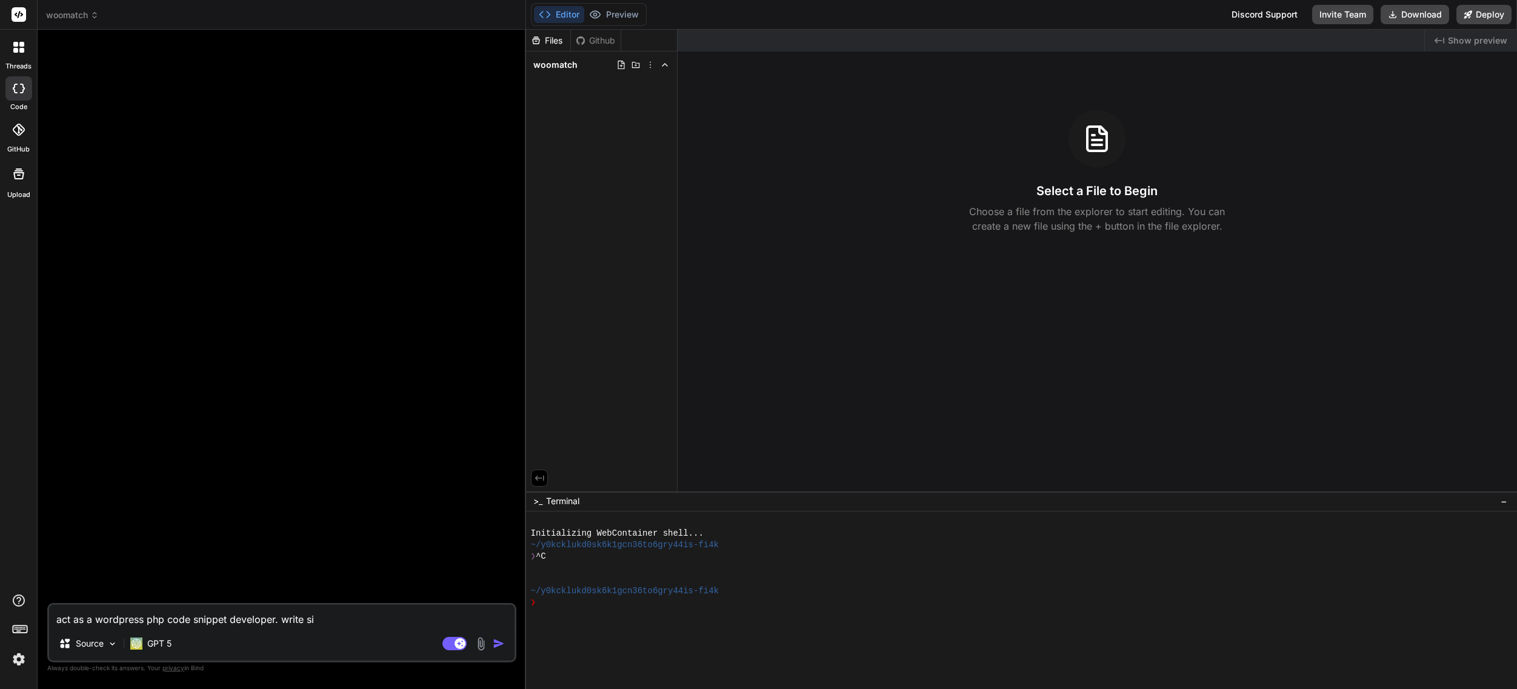
type textarea "act as a wordpress php code snippet developer. write sin"
type textarea "x"
type textarea "act as a wordpress php code snippet developer. write sing"
type textarea "x"
type textarea "act as a wordpress php code snippet developer. write singl"
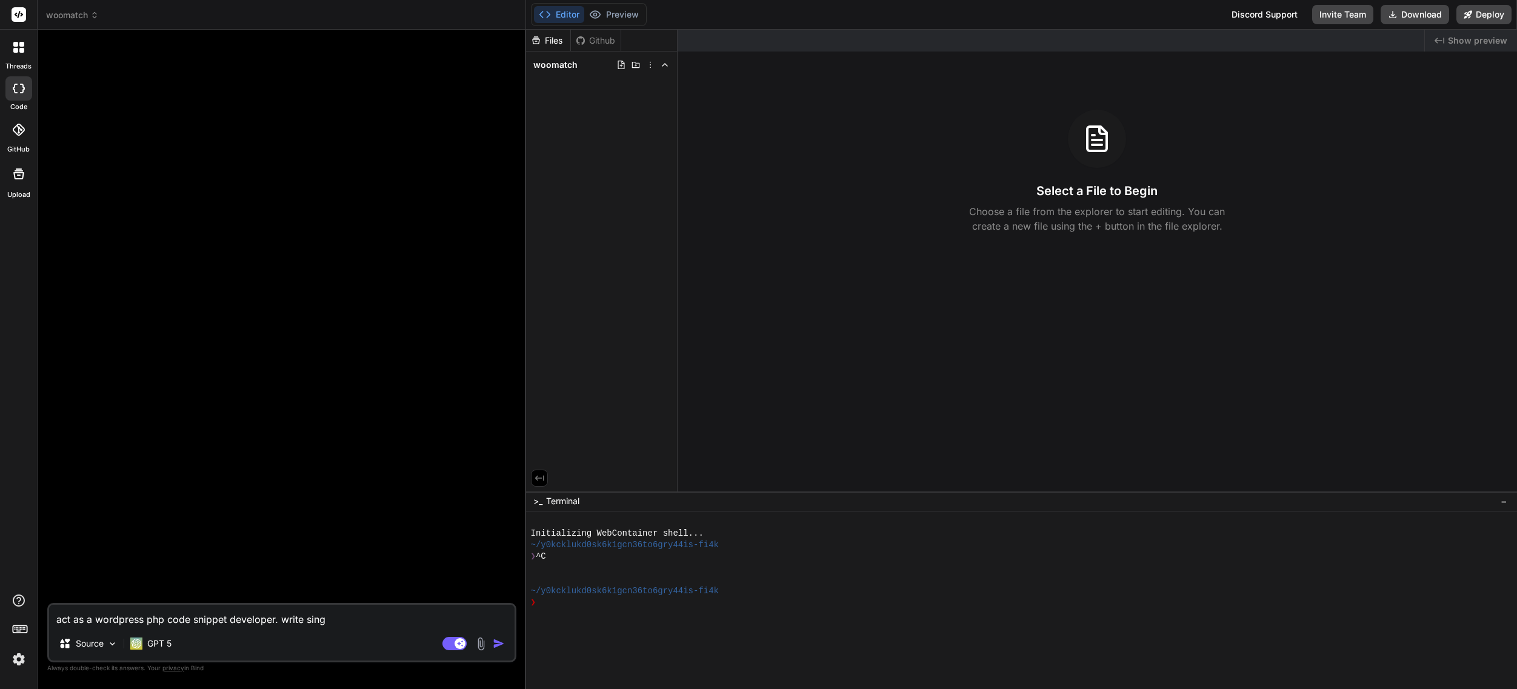
type textarea "x"
type textarea "act as a wordpress php code snippet developer. write single"
type textarea "x"
type textarea "act as a wordpress php code snippet developer. write single"
type textarea "x"
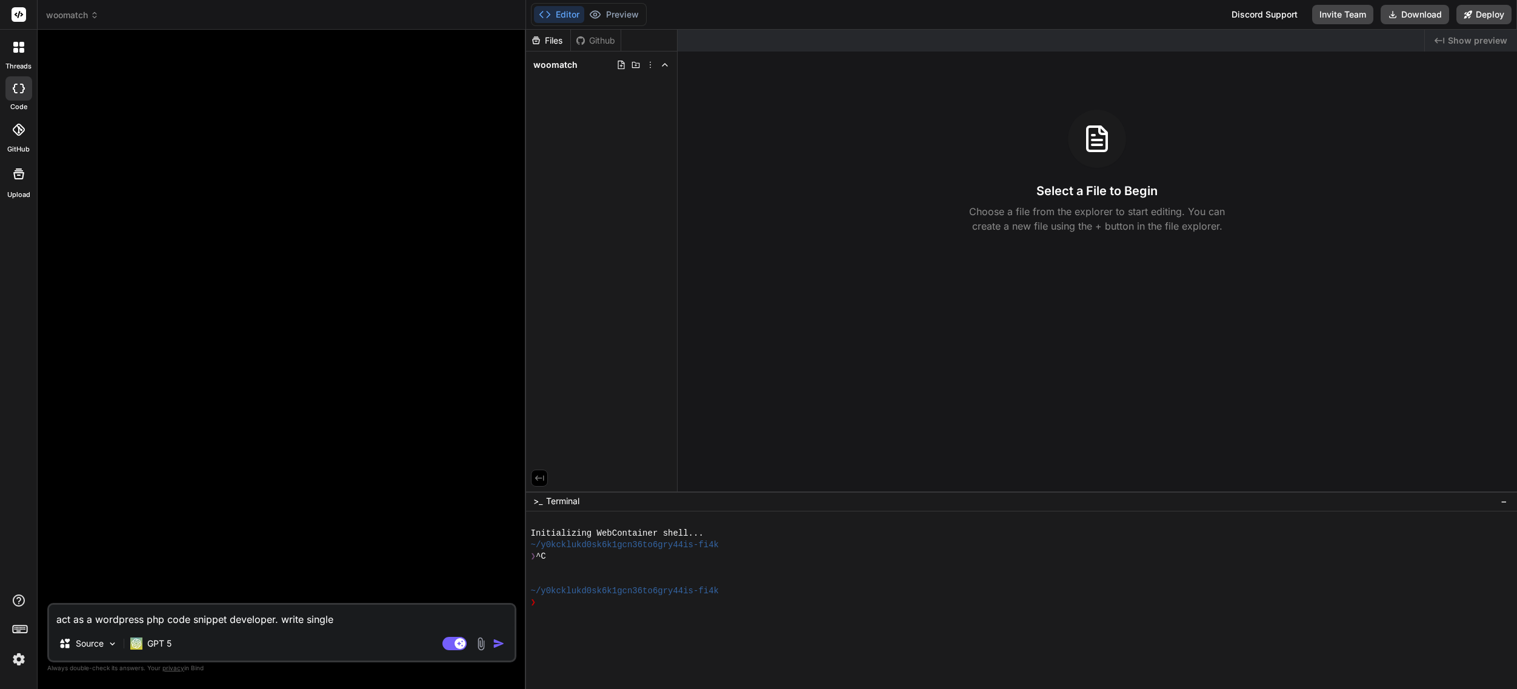
type textarea "act as a wordpress php code snippet developer. write single p"
type textarea "x"
type textarea "act as a wordpress php code snippet developer. write single ph"
type textarea "x"
type textarea "act as a wordpress php code snippet developer. write single php"
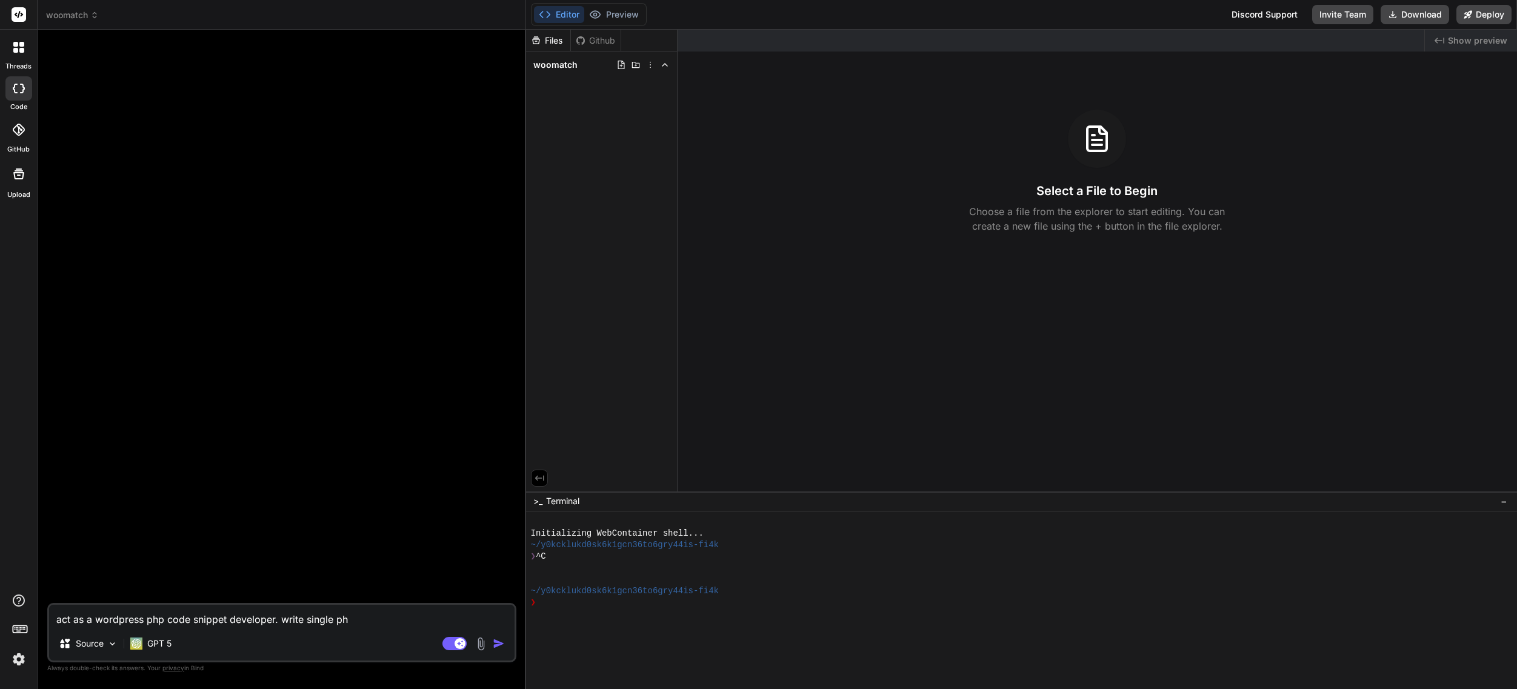
type textarea "x"
type textarea "act as a wordpress php code snippet developer. write single php"
type textarea "x"
type textarea "act as a wordpress php code snippet developer. write single php c"
type textarea "x"
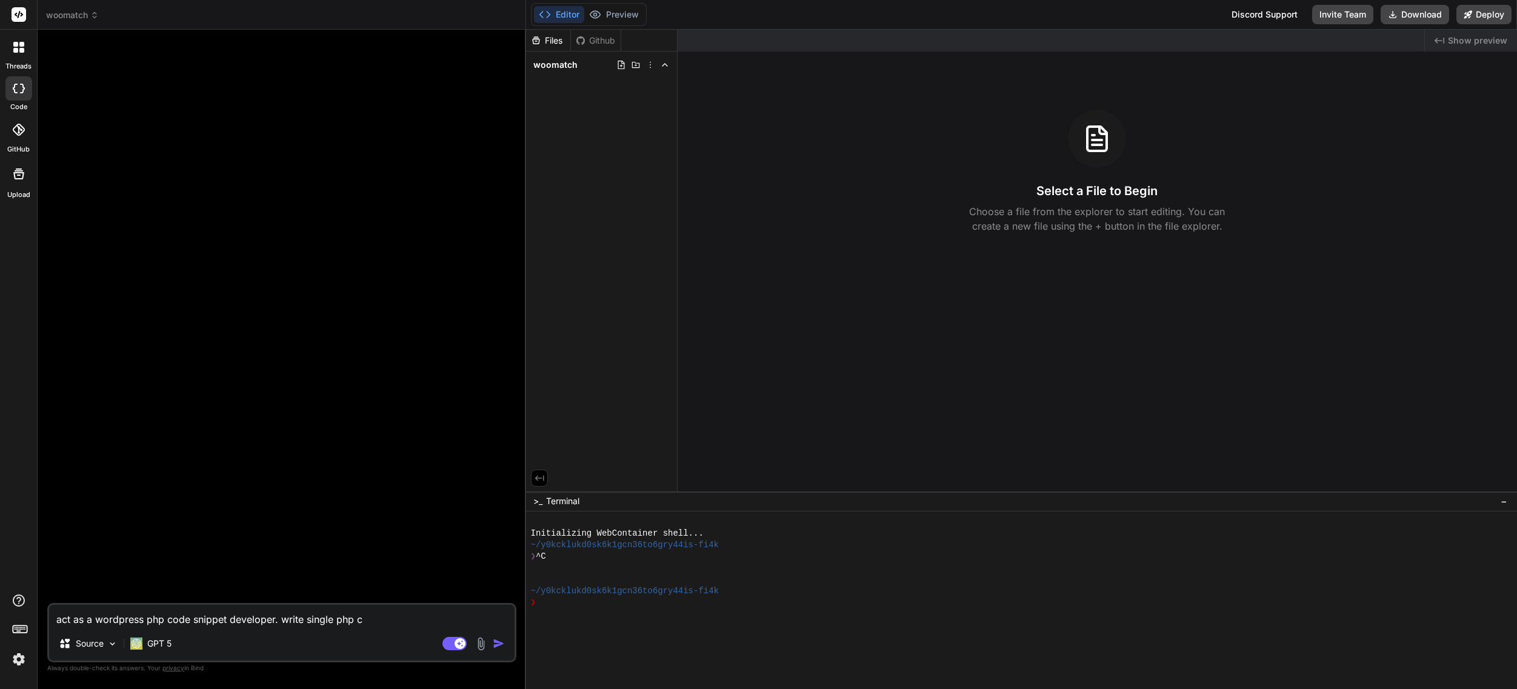
type textarea "act as a wordpress php code snippet developer. write single php co"
type textarea "x"
type textarea "act as a wordpress php code snippet developer. write single php cod"
type textarea "x"
type textarea "act as a wordpress php code snippet developer. write single php code"
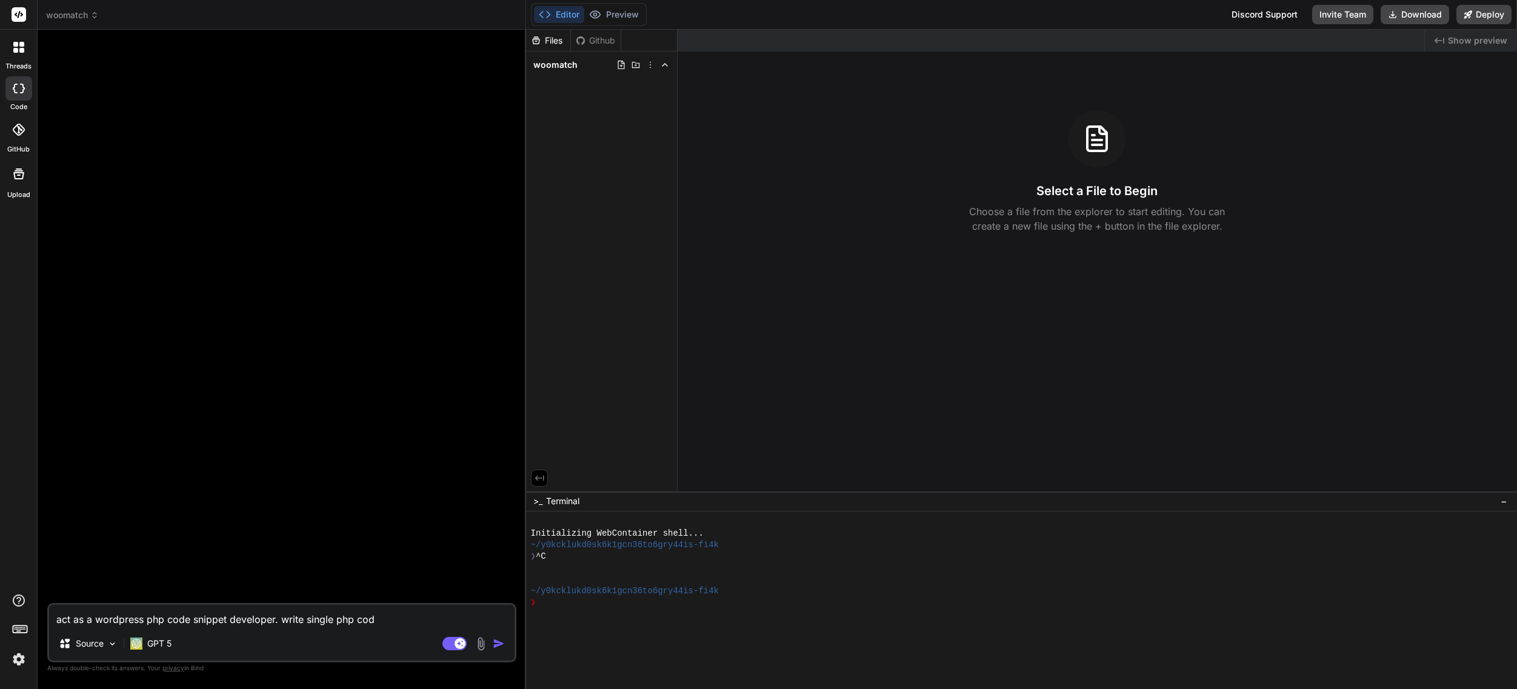
type textarea "x"
type textarea "act as a wordpress php code snippet developer. write single php code"
type textarea "x"
type textarea "act as a wordpress php code snippet developer. write single php code s"
type textarea "x"
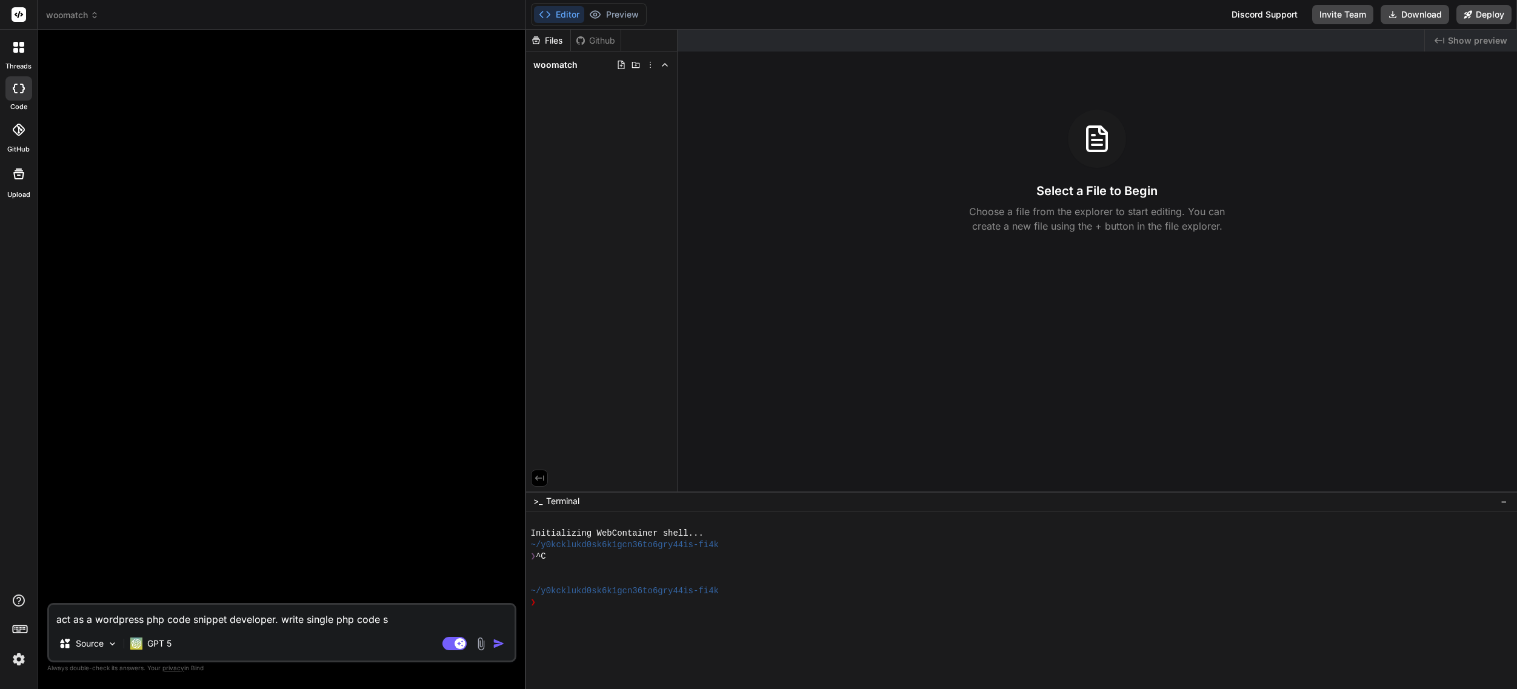
type textarea "act as a wordpress php code snippet developer. write single php code sn"
type textarea "x"
type textarea "act as a wordpress php code snippet developer. write single php code sni"
type textarea "x"
type textarea "act as a wordpress php code snippet developer. write single php code snip"
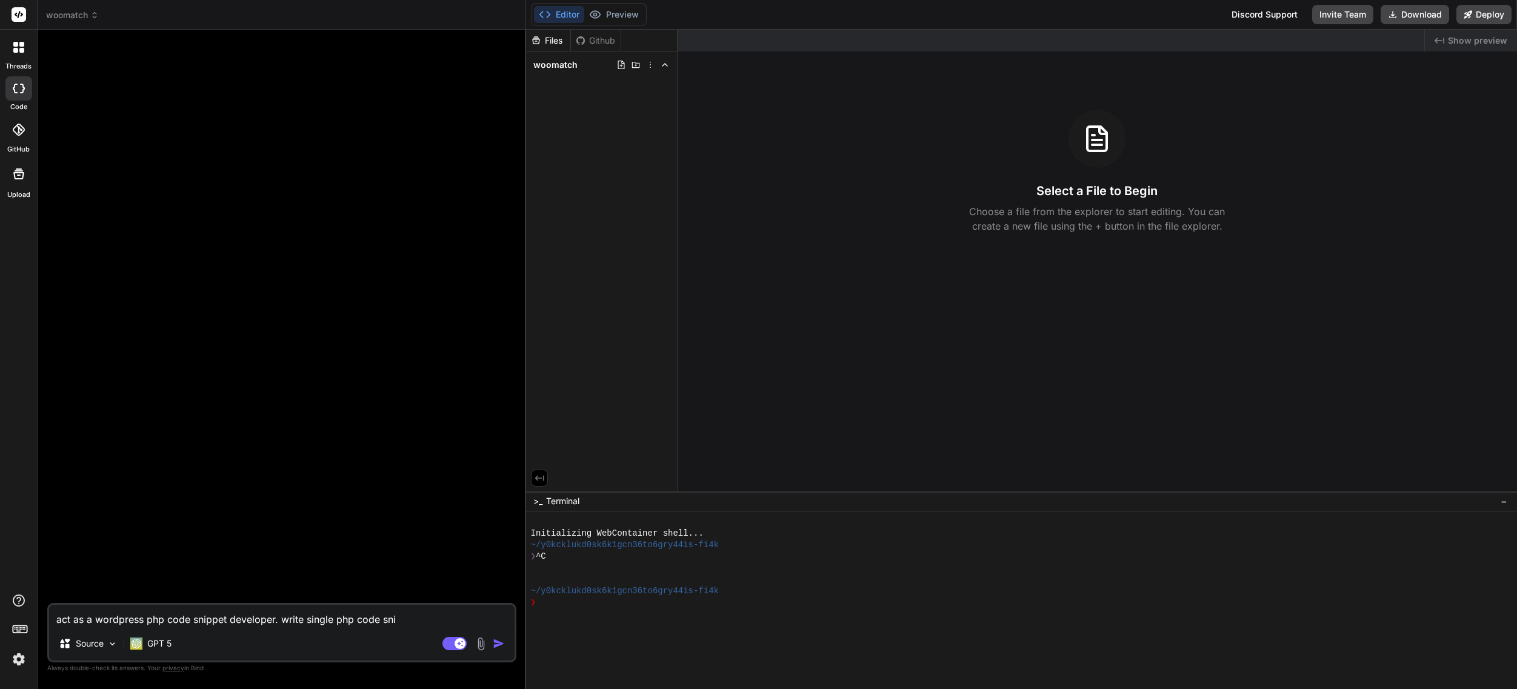
type textarea "x"
type textarea "act as a wordpress php code snippet developer. write single php code snipp"
type textarea "x"
type textarea "act as a wordpress php code snippet developer. write single php code snippe"
type textarea "x"
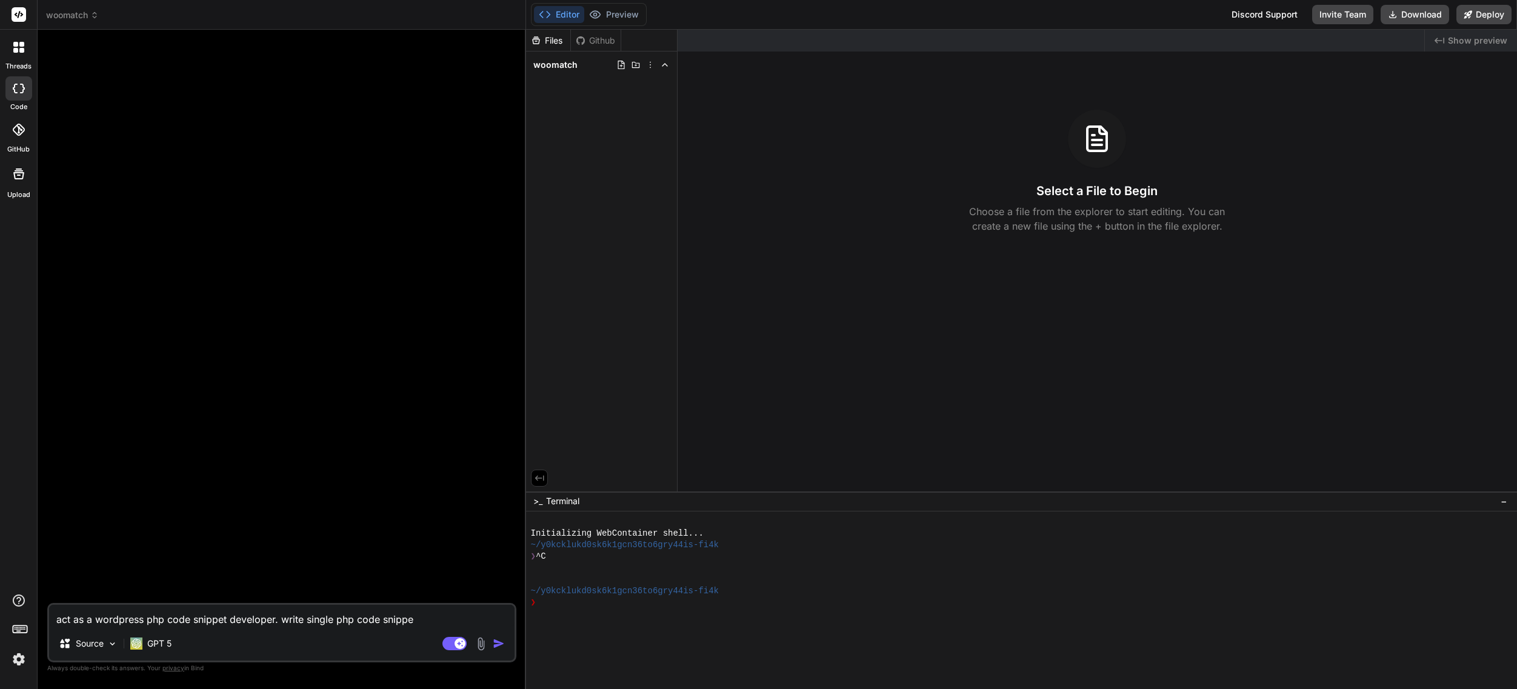
type textarea "act as a wordpress php code snippet developer. write single php code snippet"
type textarea "x"
type textarea "act as a wordpress php code snippet developer. write single php code snippet."
type textarea "x"
type textarea "act as a wordpress php code snippet developer. write single php code snippet."
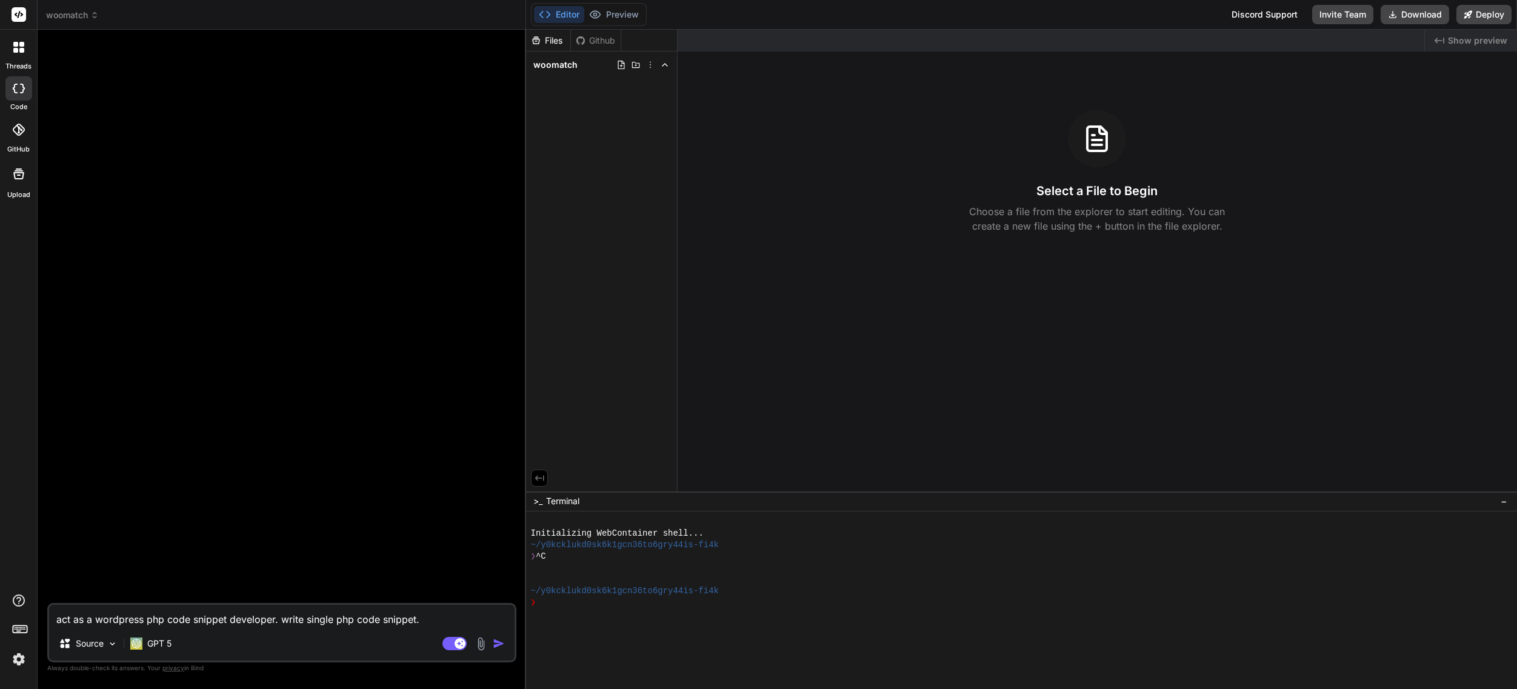
type textarea "x"
type textarea "act as a wordpress php code snippet developer. write single php code snippet. y"
type textarea "x"
type textarea "act as a wordpress php code snippet developer. write single php code snippet. yo"
type textarea "x"
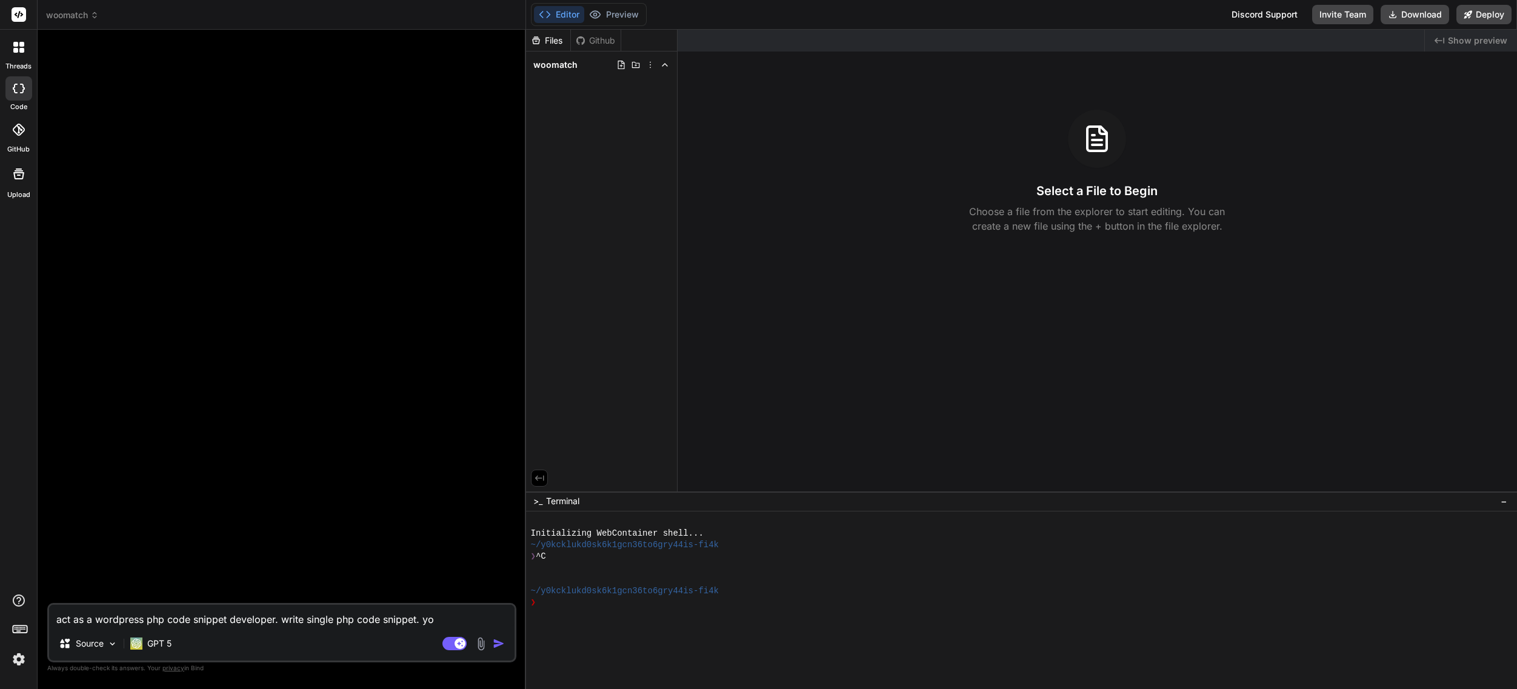
type textarea "act as a wordpress php code snippet developer. write single php code snippet. y…"
type textarea "x"
type textarea "act as a wordpress php code snippet developer. write single php code snippet. y…"
type textarea "x"
type textarea "act as a wordpress php code snippet developer. write single php code snippet. y…"
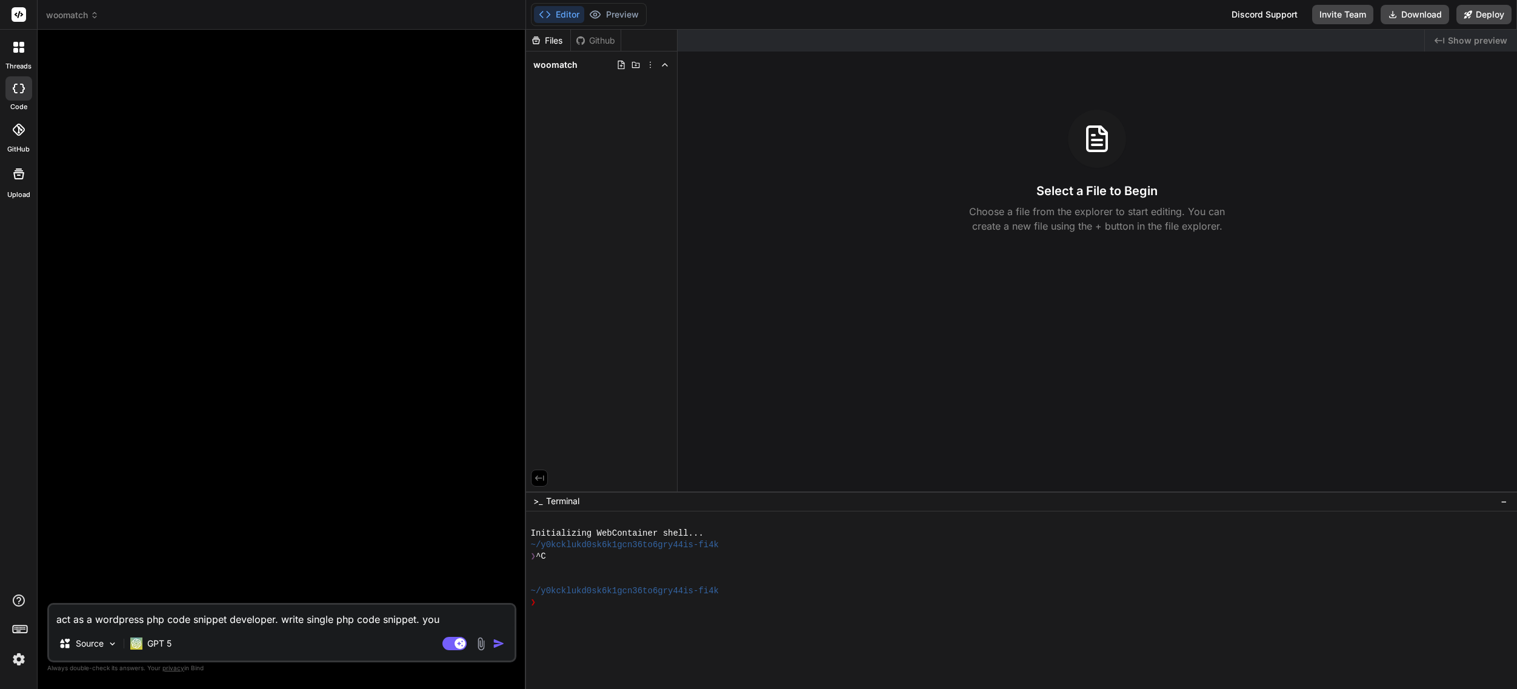
type textarea "x"
type textarea "act as a wordpress php code snippet developer. write single php code snippet. y…"
type textarea "x"
type textarea "act as a wordpress php code snippet developer. write single php code snippet. y…"
type textarea "x"
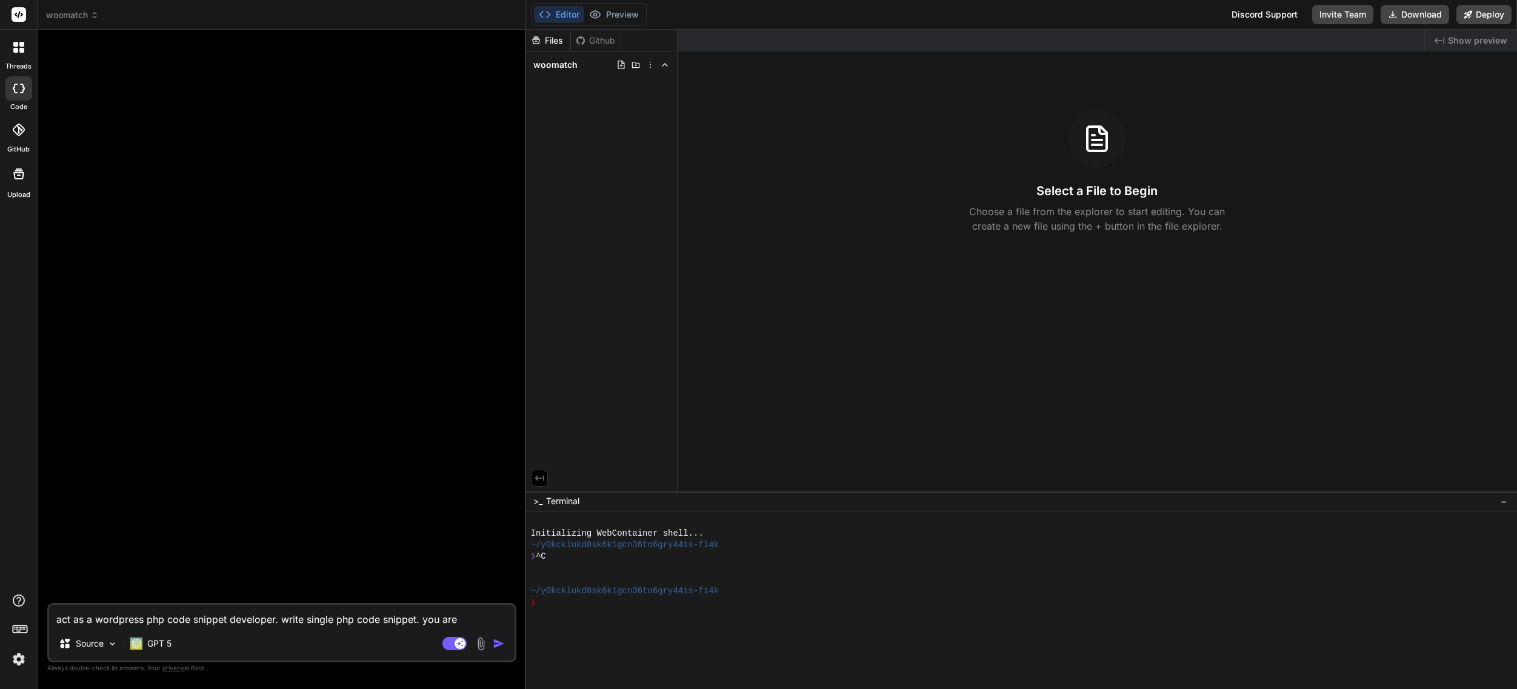
type textarea "act as a wordpress php code snippet developer. write single php code snippet. y…"
type textarea "x"
type textarea "act as a wordpress php code snippet developer. write single php code snippet. y…"
type textarea "x"
type textarea "act as a wordpress php code snippet developer. write single php code snippet. y…"
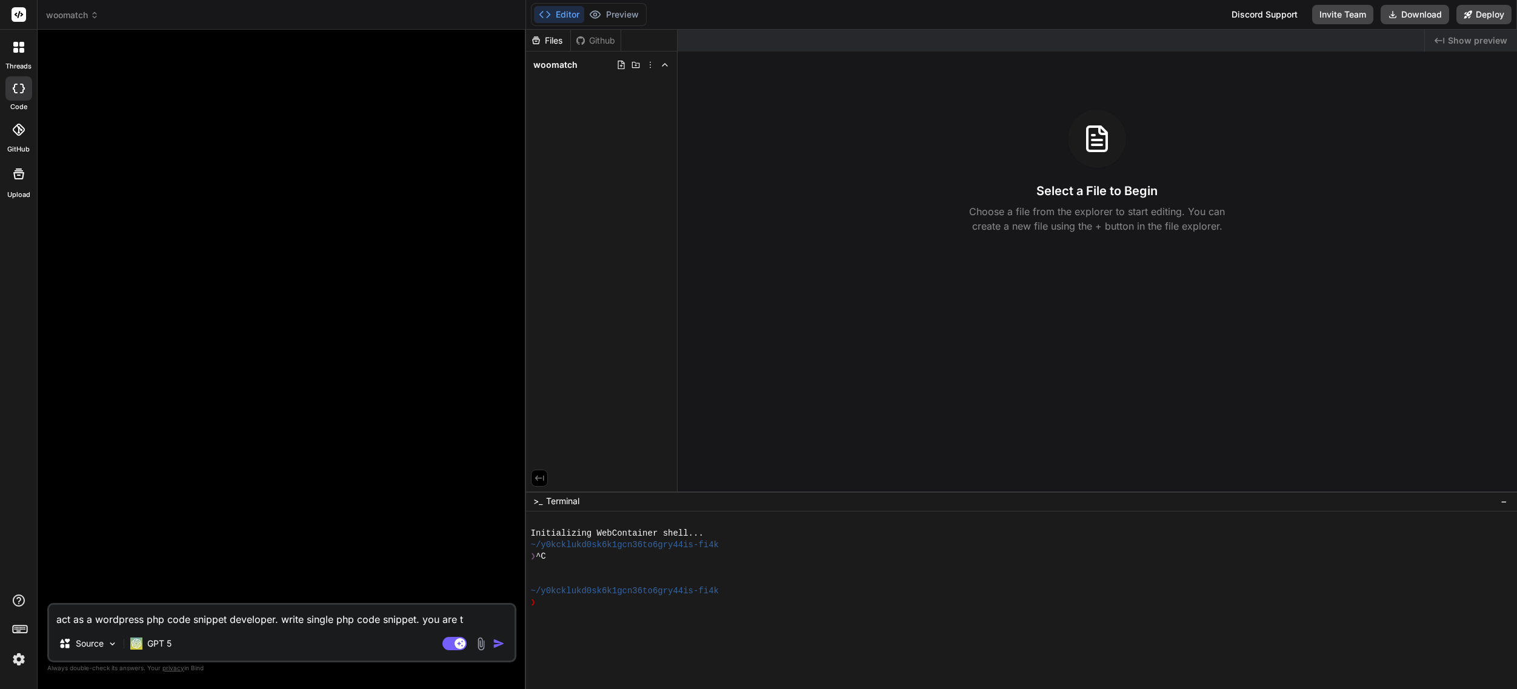
type textarea "x"
type textarea "act as a wordpress php code snippet developer. write single php code snippet. y…"
type textarea "x"
type textarea "act as a wordpress php code snippet developer. write single php code snippet. y…"
type textarea "x"
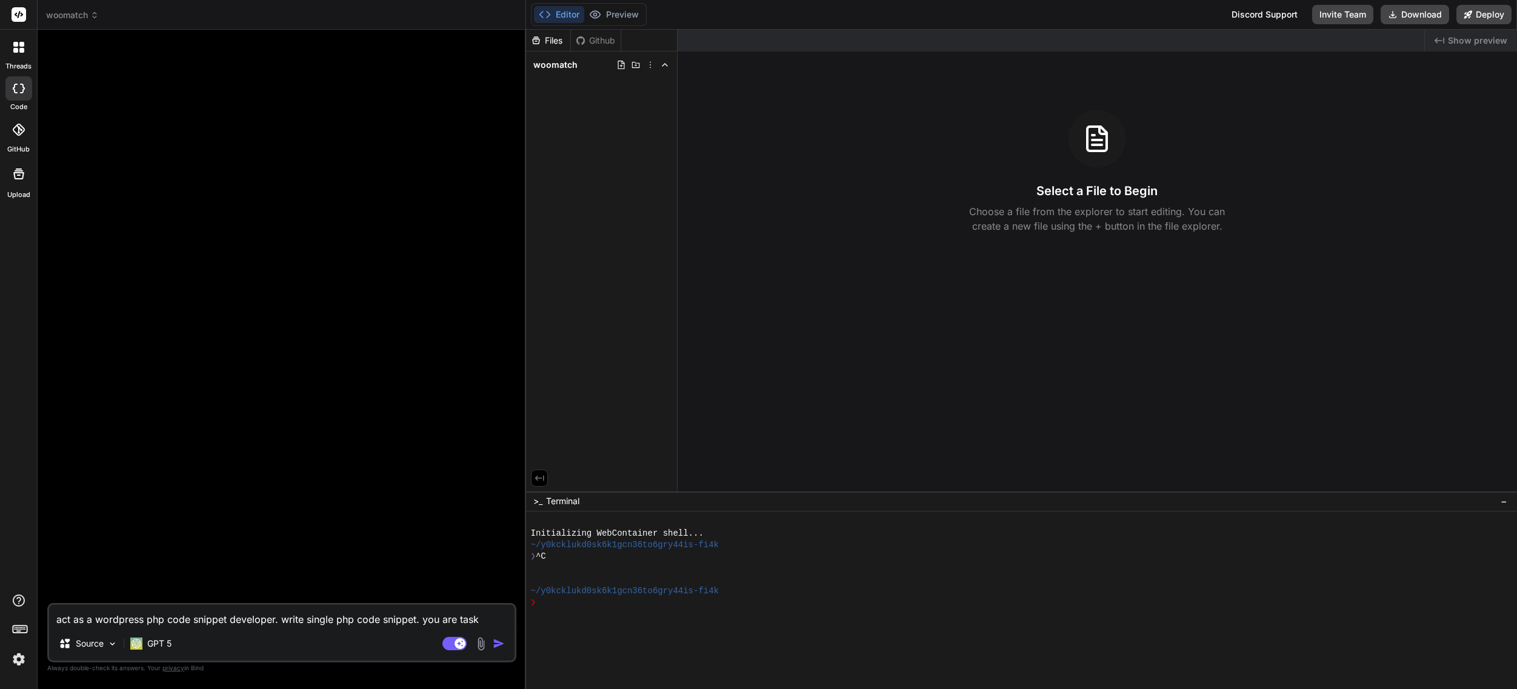
type textarea "act as a wordpress php code snippet developer. write single php code snippet. y…"
type textarea "x"
type textarea "act as a wordpress php code snippet developer. write single php code snippet. y…"
type textarea "x"
type textarea "act as a wordpress php code snippet developer. write single php code snippet. y…"
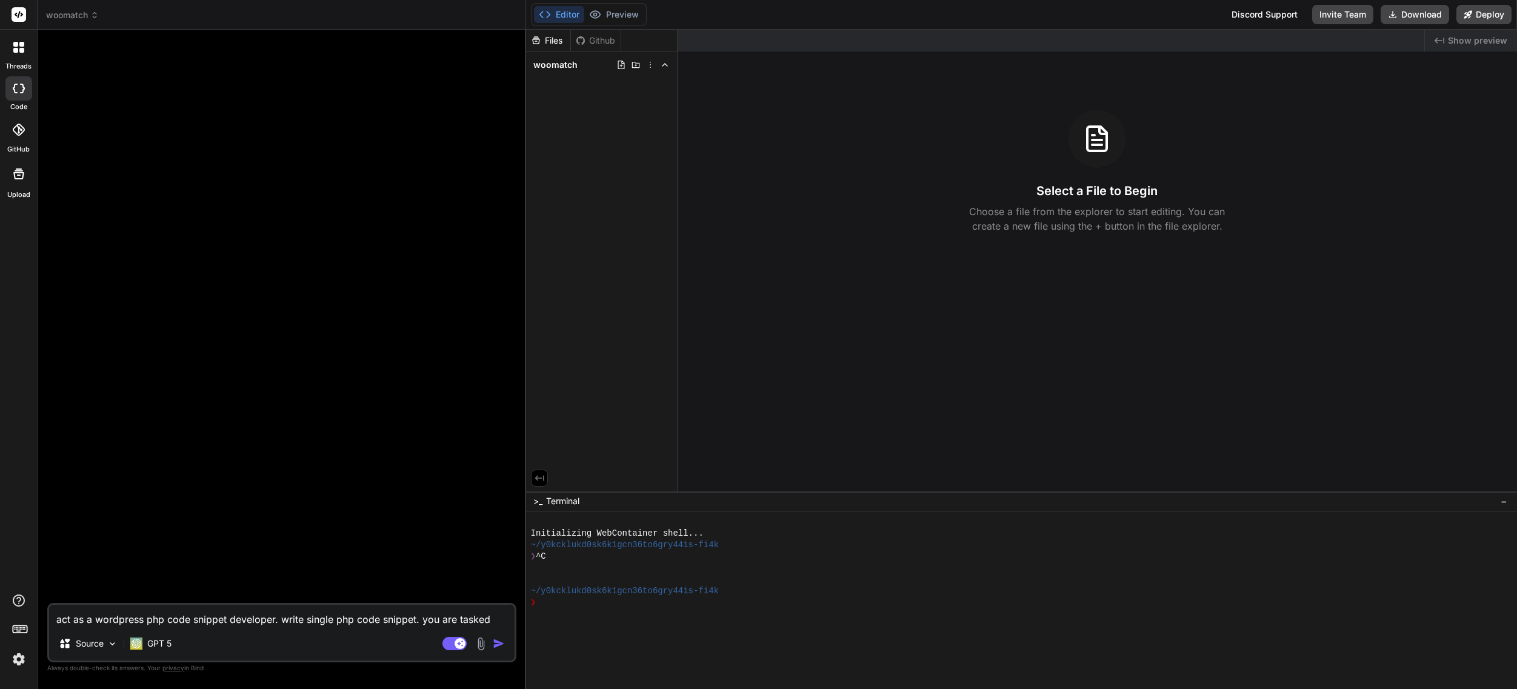
type textarea "x"
type textarea "act as a wordpress php code snippet developer. write single php code snippet. y…"
type textarea "x"
type textarea "act as a wordpress php code snippet developer. write single php code snippet. y…"
type textarea "x"
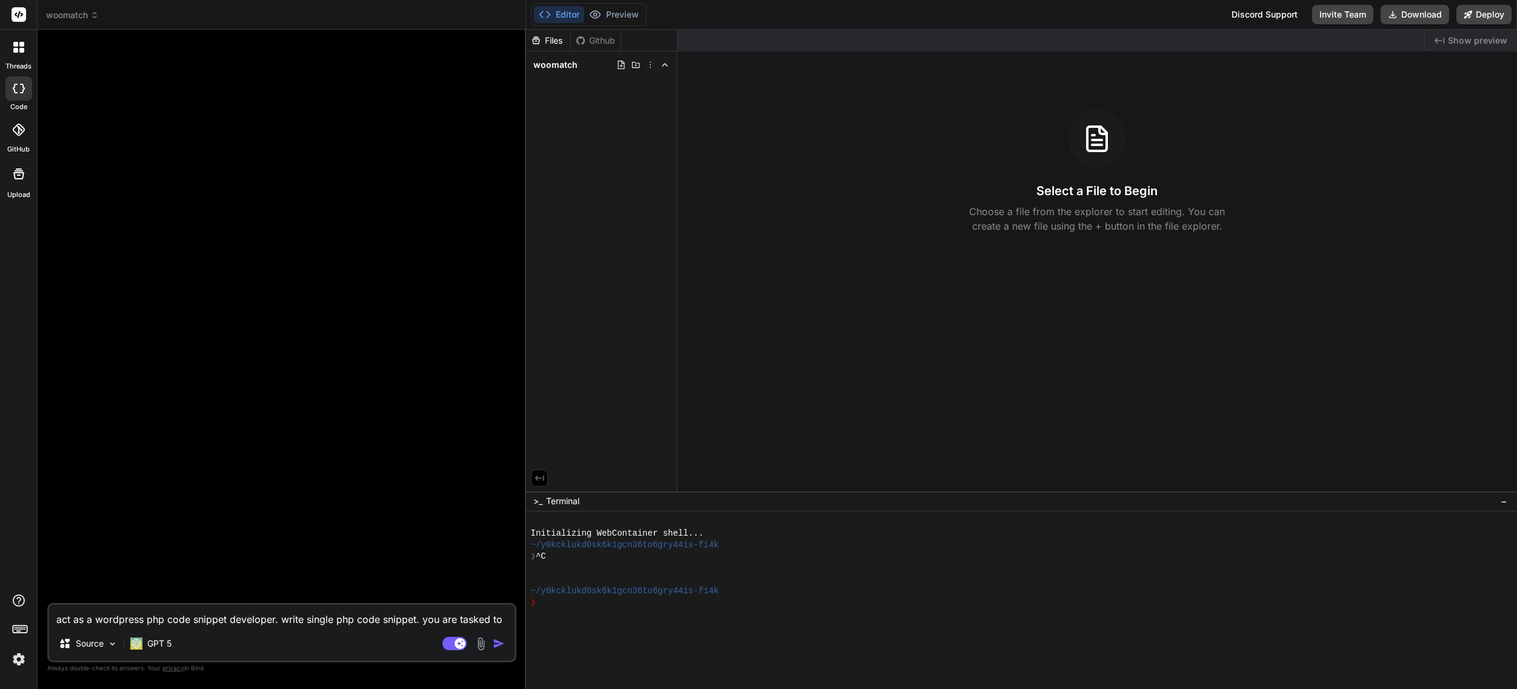
type textarea "act as a wordpress php code snippet developer. write single php code snippet. y…"
type textarea "x"
type textarea "act as a wordpress php code snippet developer. write single php code snippet. y…"
type textarea "x"
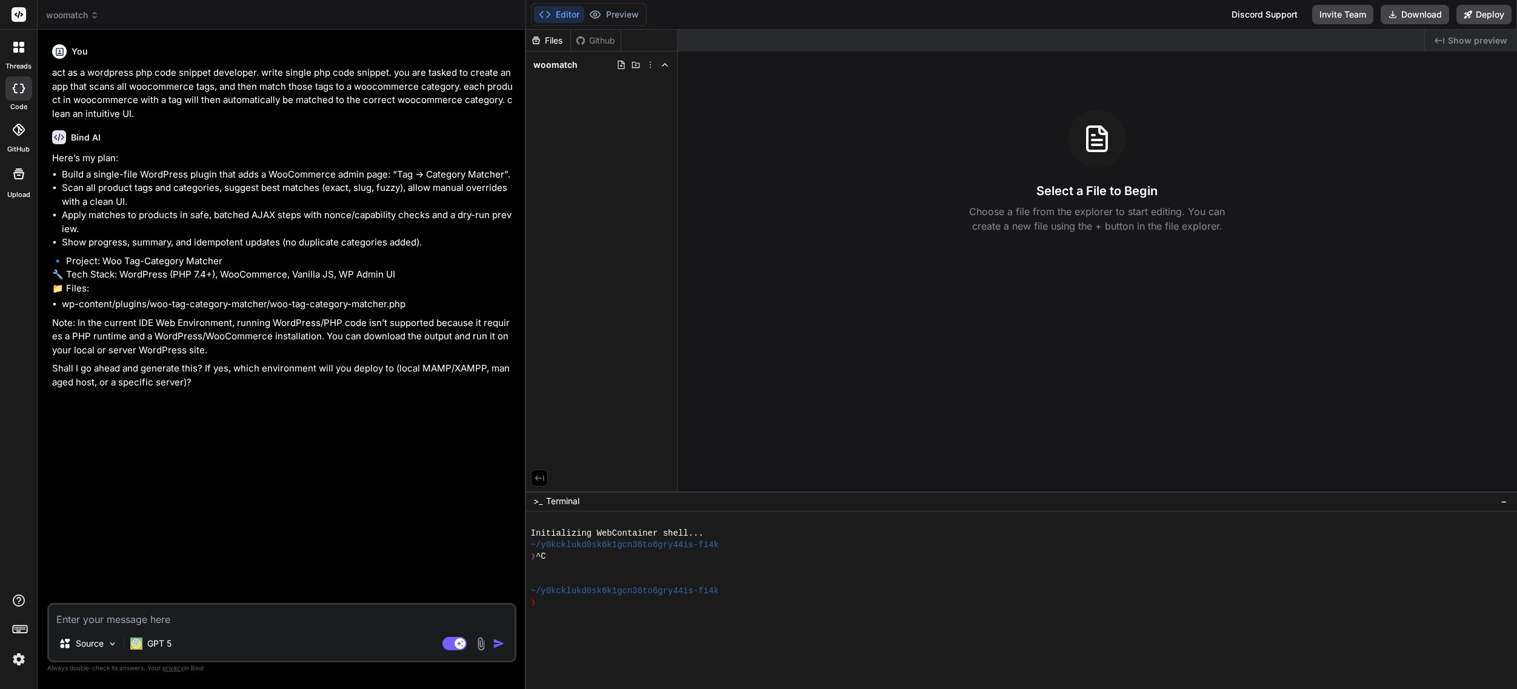
click at [113, 618] on textarea at bounding box center [282, 616] width 466 height 22
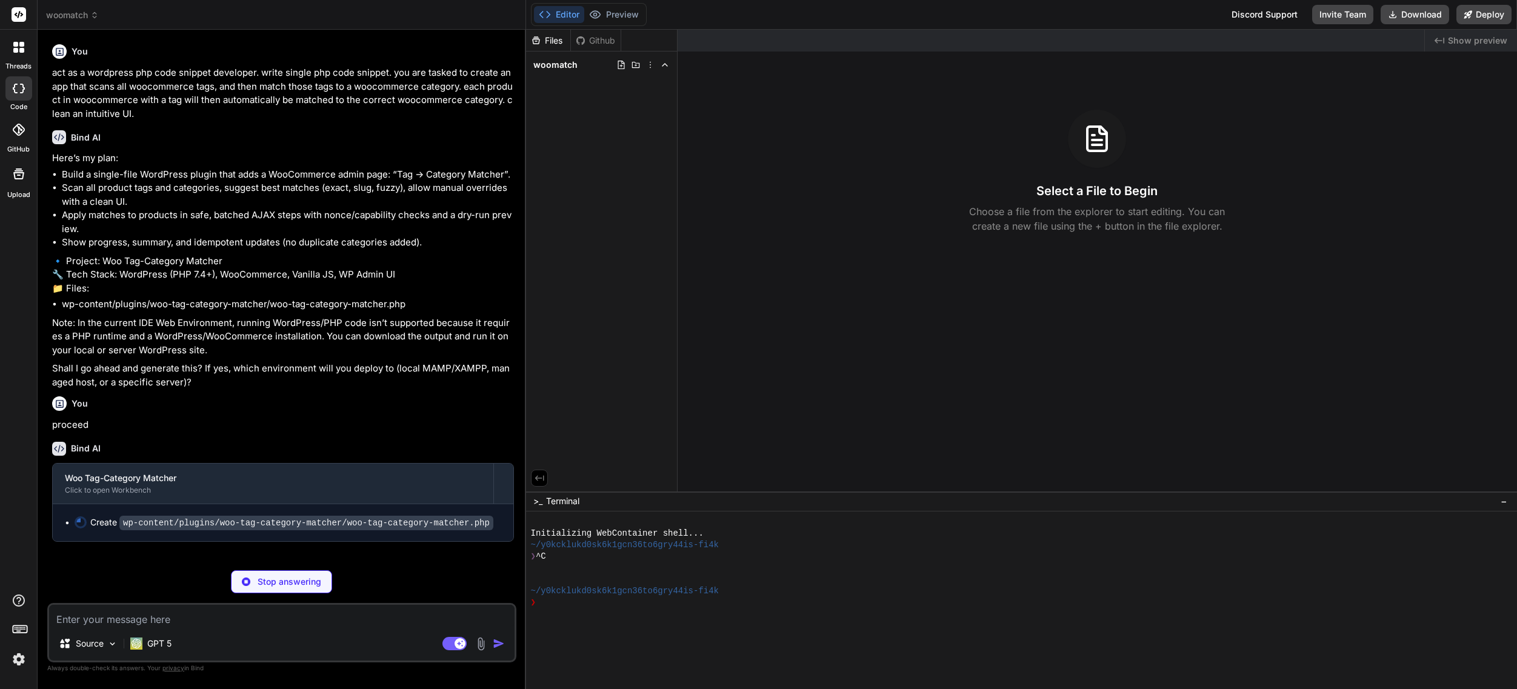
scroll to position [8, 0]
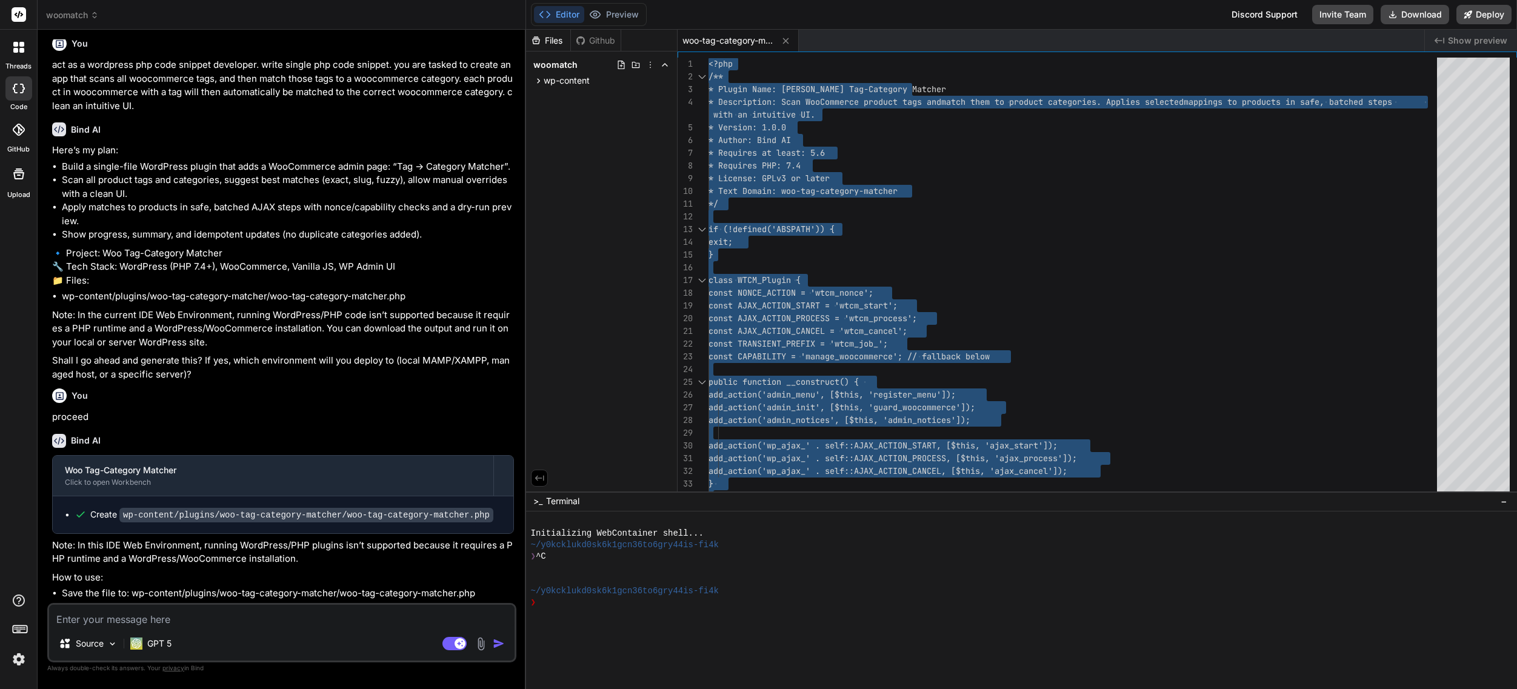
click at [186, 621] on textarea at bounding box center [282, 616] width 466 height 22
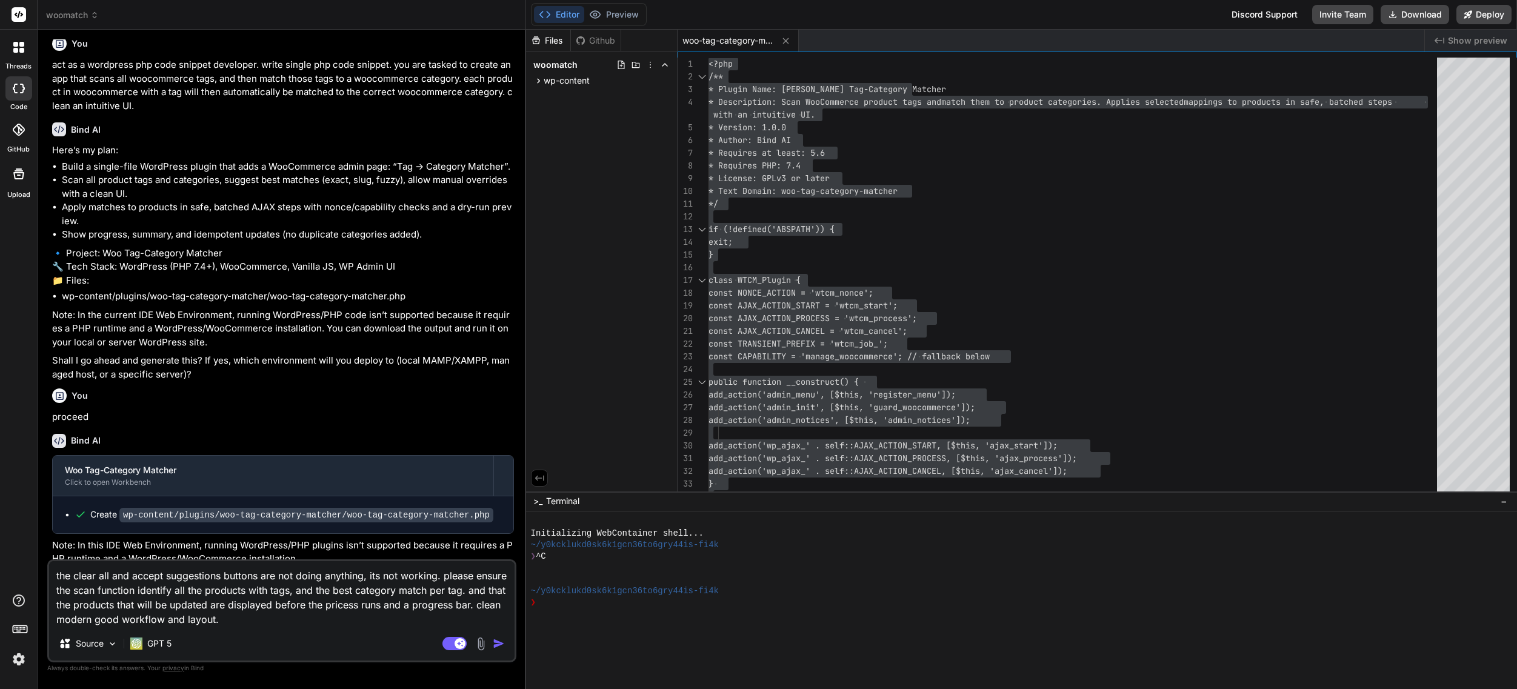
click at [396, 604] on textarea "the clear all and accept suggestions buttons are not doing anything, its not wo…" at bounding box center [282, 593] width 466 height 65
click at [377, 607] on textarea "the clear all and accept suggestions buttons are not doing anything, its not wo…" at bounding box center [282, 593] width 466 height 65
click at [455, 608] on textarea "the clear all and accept suggestions buttons are not doing anything, its not wo…" at bounding box center [282, 593] width 466 height 65
click at [502, 647] on img "button" at bounding box center [499, 644] width 12 height 12
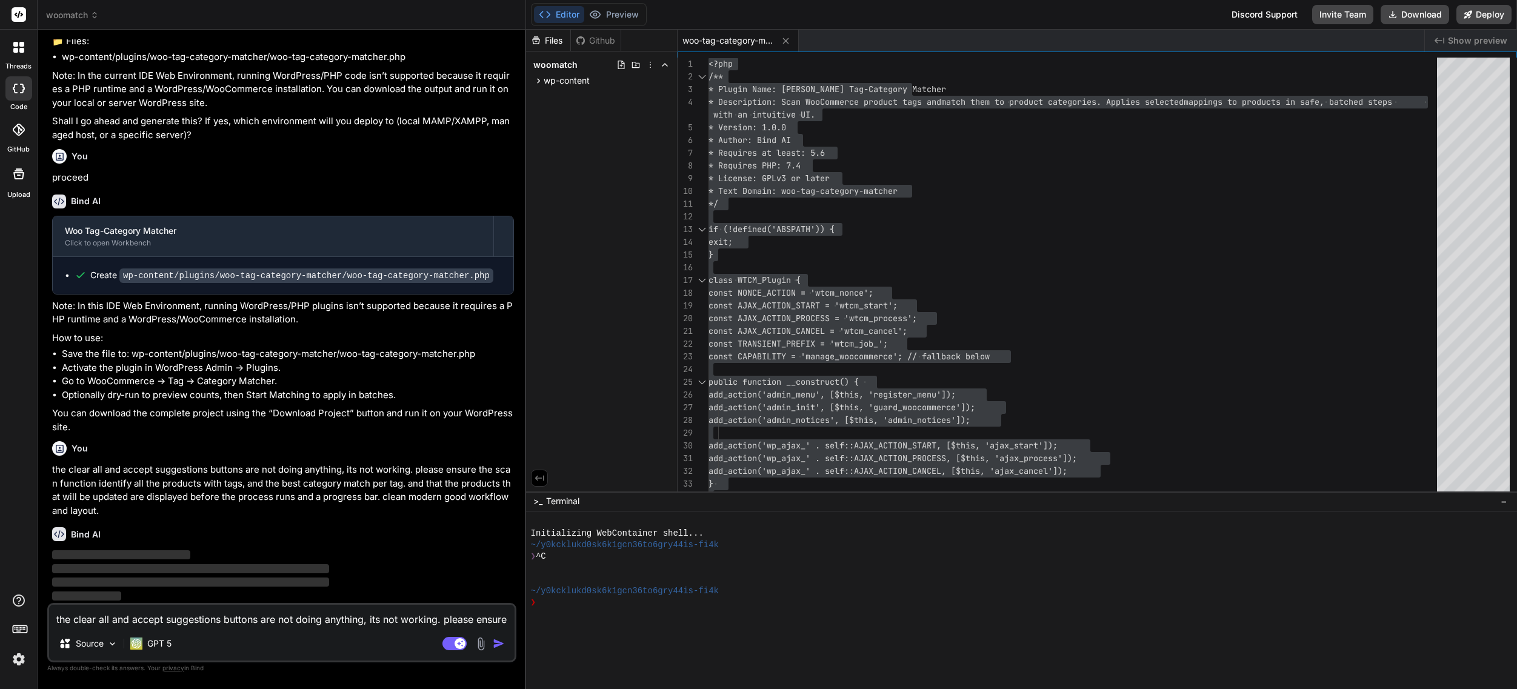
scroll to position [274, 0]
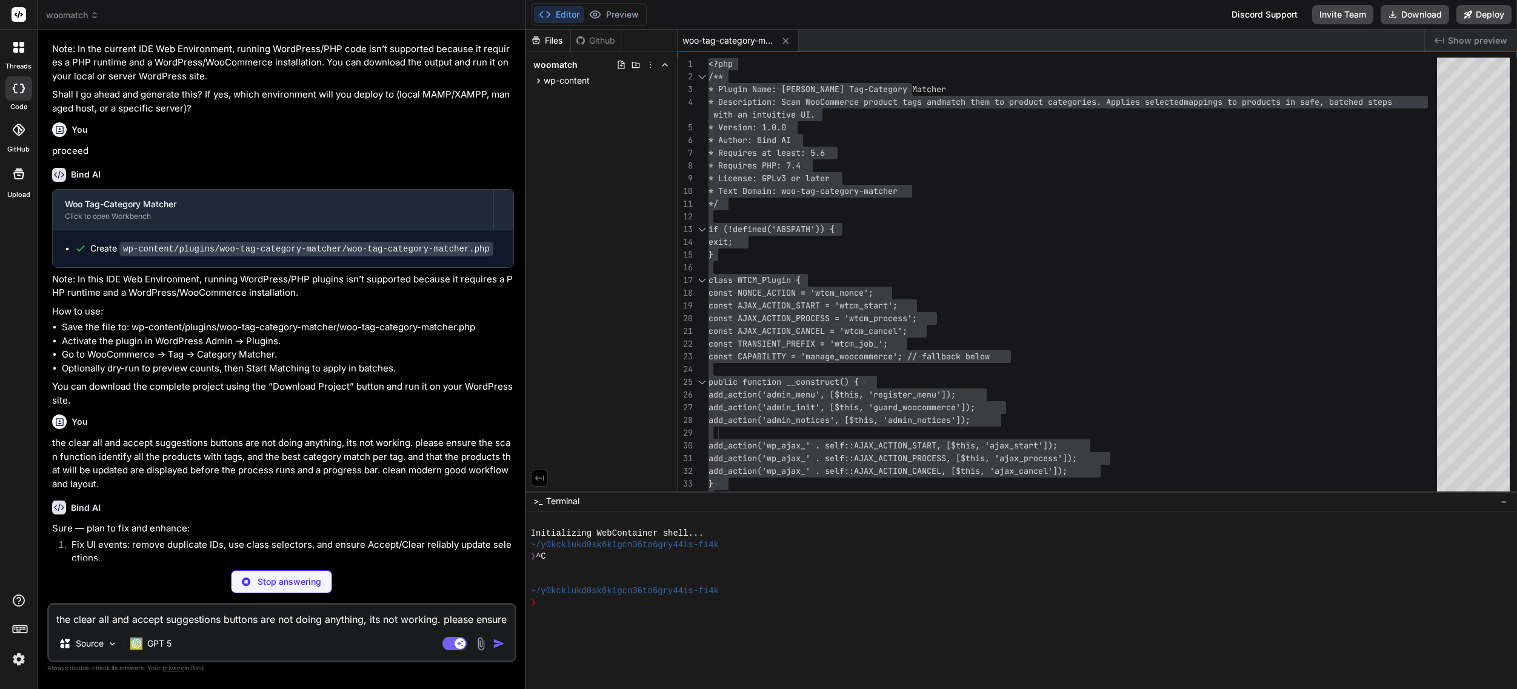
click at [233, 619] on textarea "the clear all and accept suggestions buttons are not doing anything, its not wo…" at bounding box center [282, 616] width 466 height 22
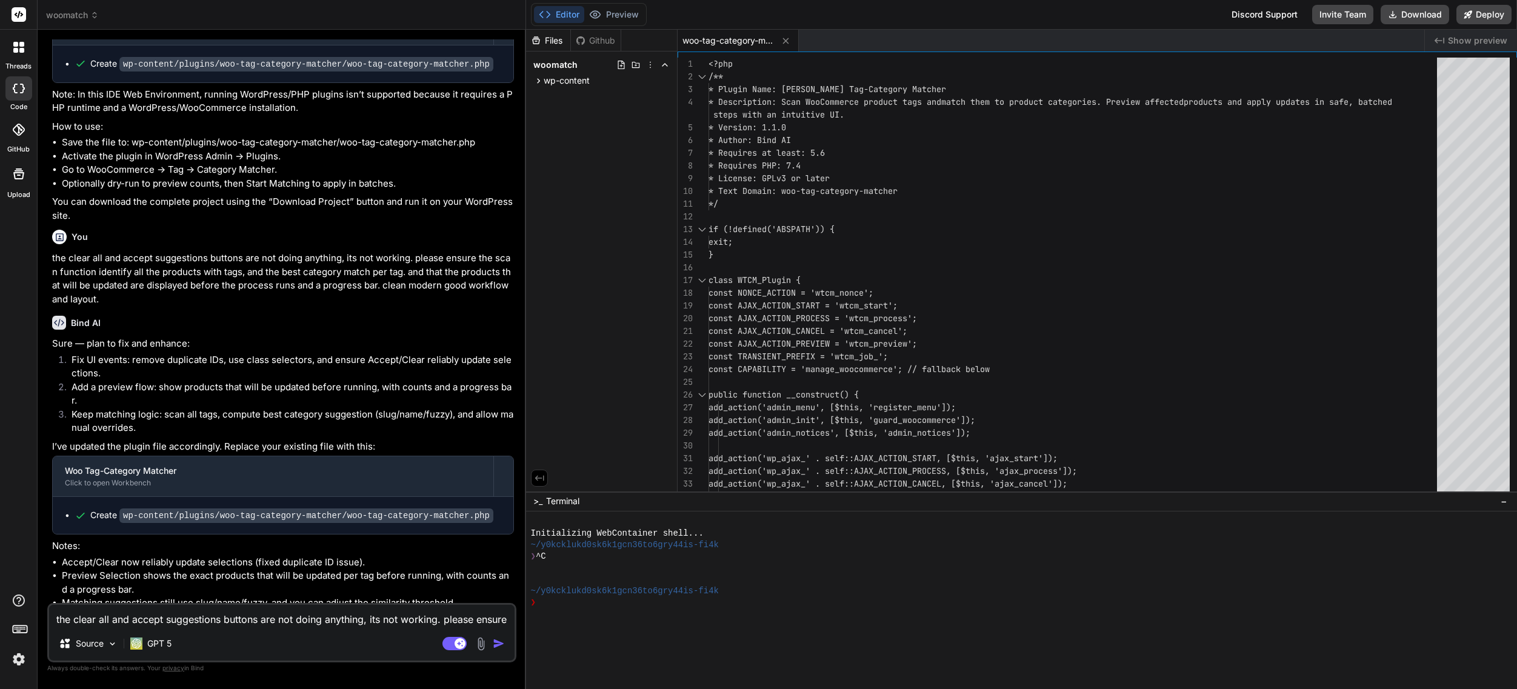
scroll to position [540, 0]
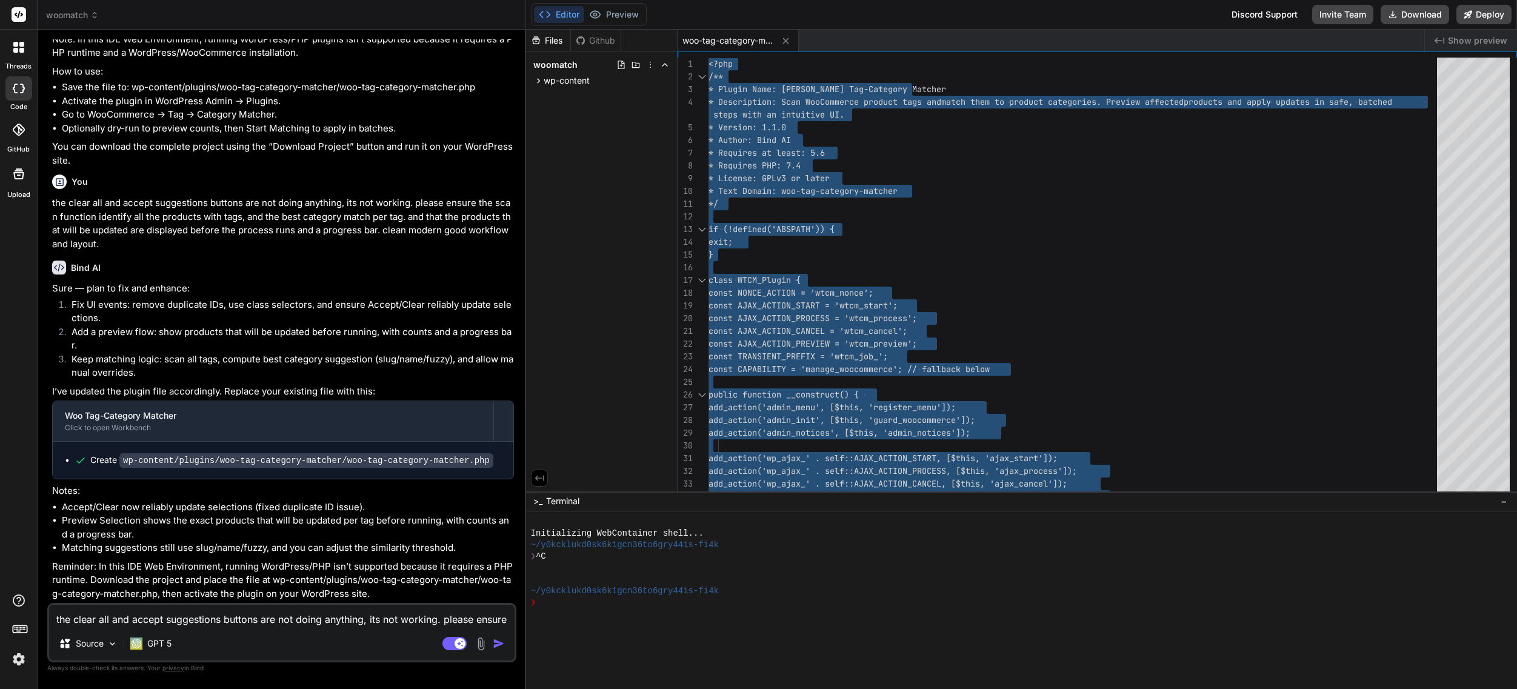
click at [295, 622] on textarea "the clear all and accept suggestions buttons are not doing anything, its not wo…" at bounding box center [282, 616] width 466 height 22
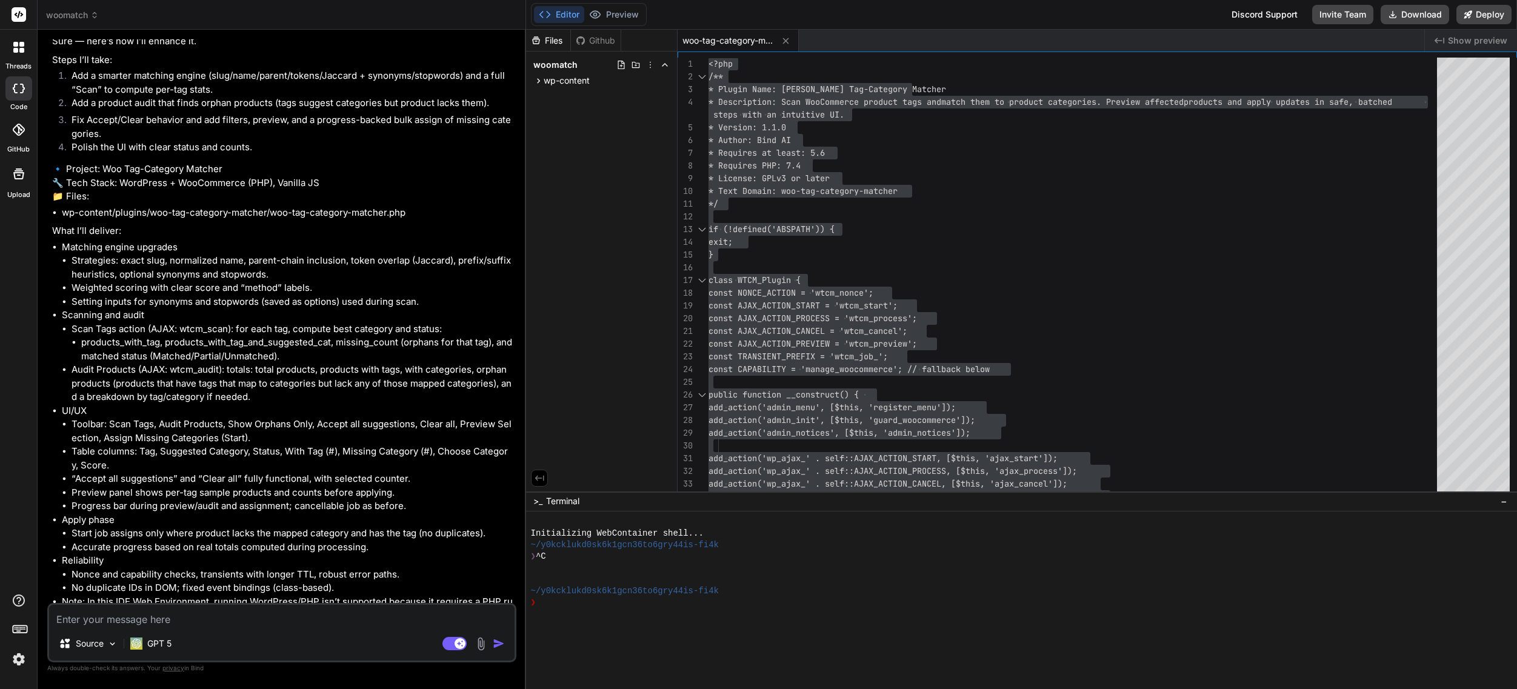
scroll to position [1771, 0]
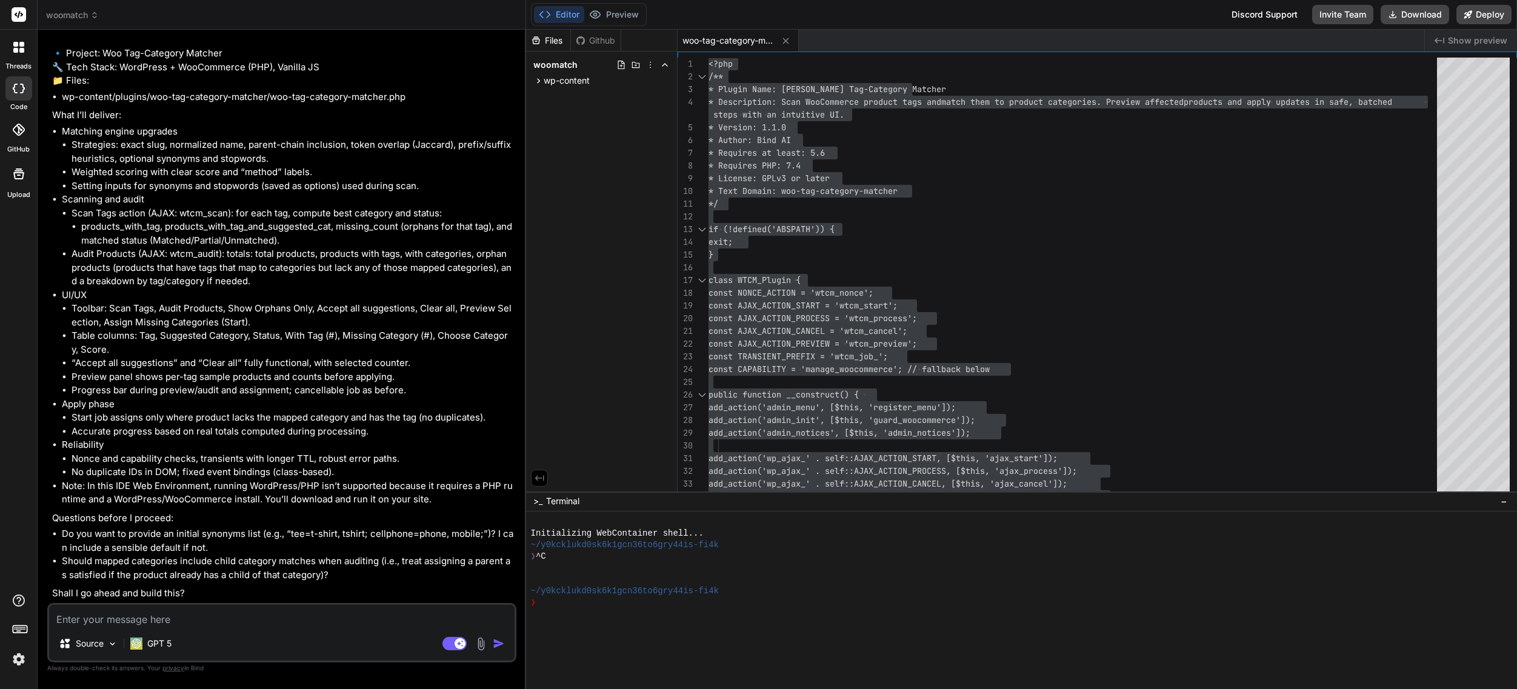
click at [138, 620] on textarea at bounding box center [282, 616] width 466 height 22
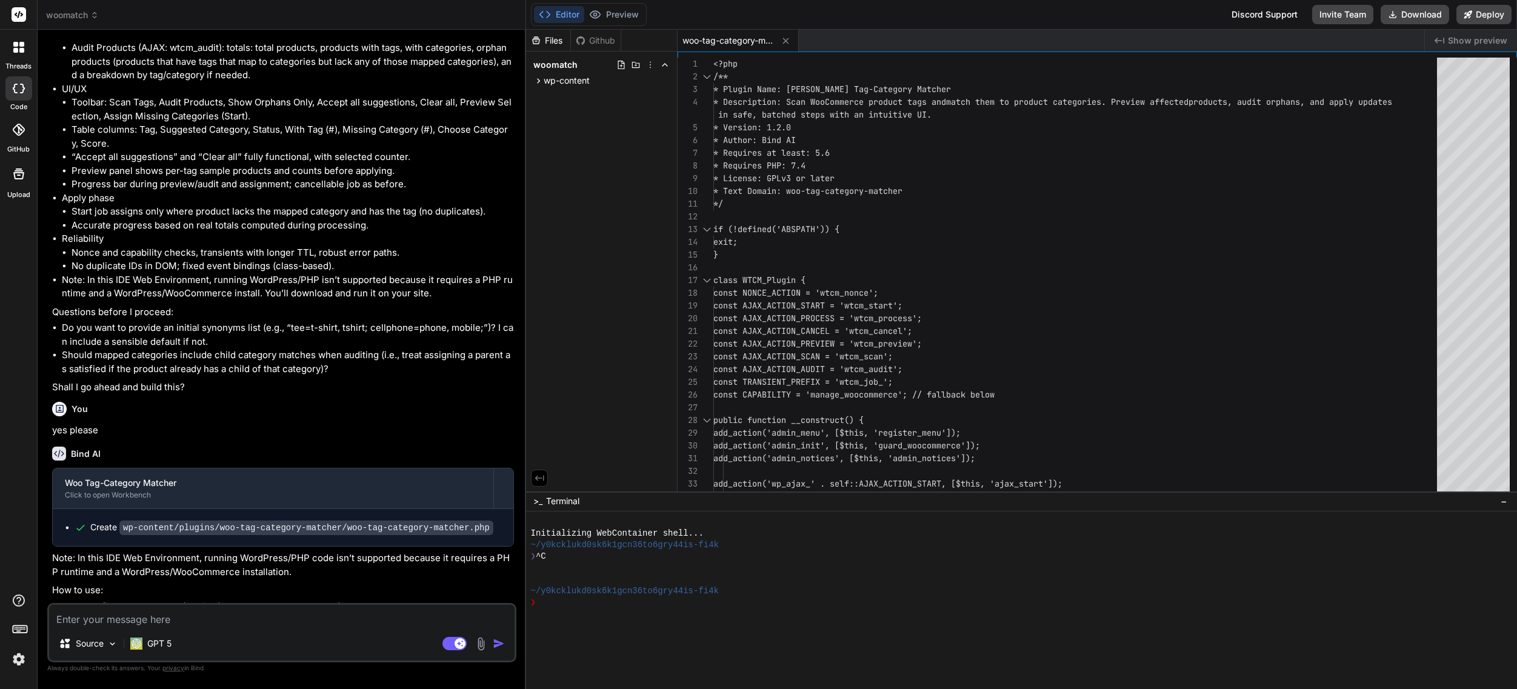
scroll to position [2068, 0]
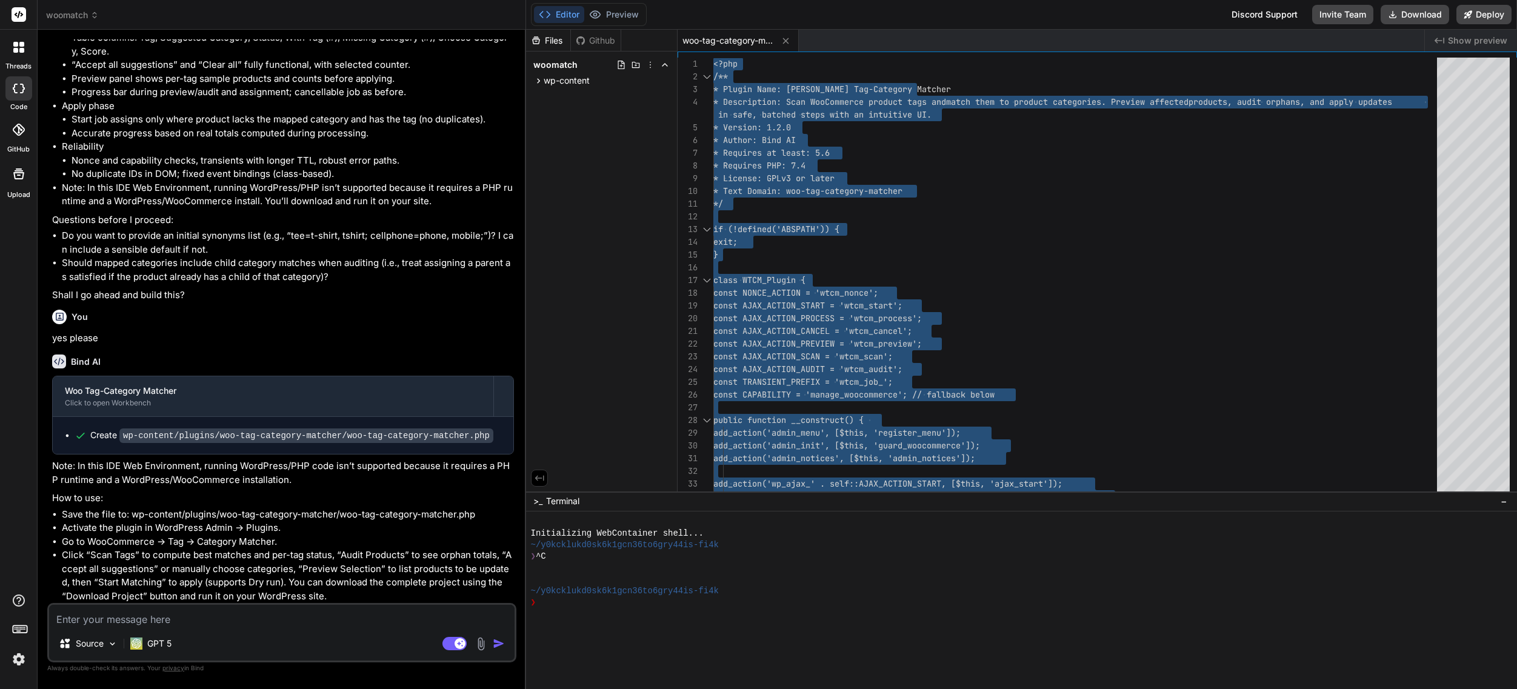
click at [284, 623] on textarea at bounding box center [282, 616] width 466 height 22
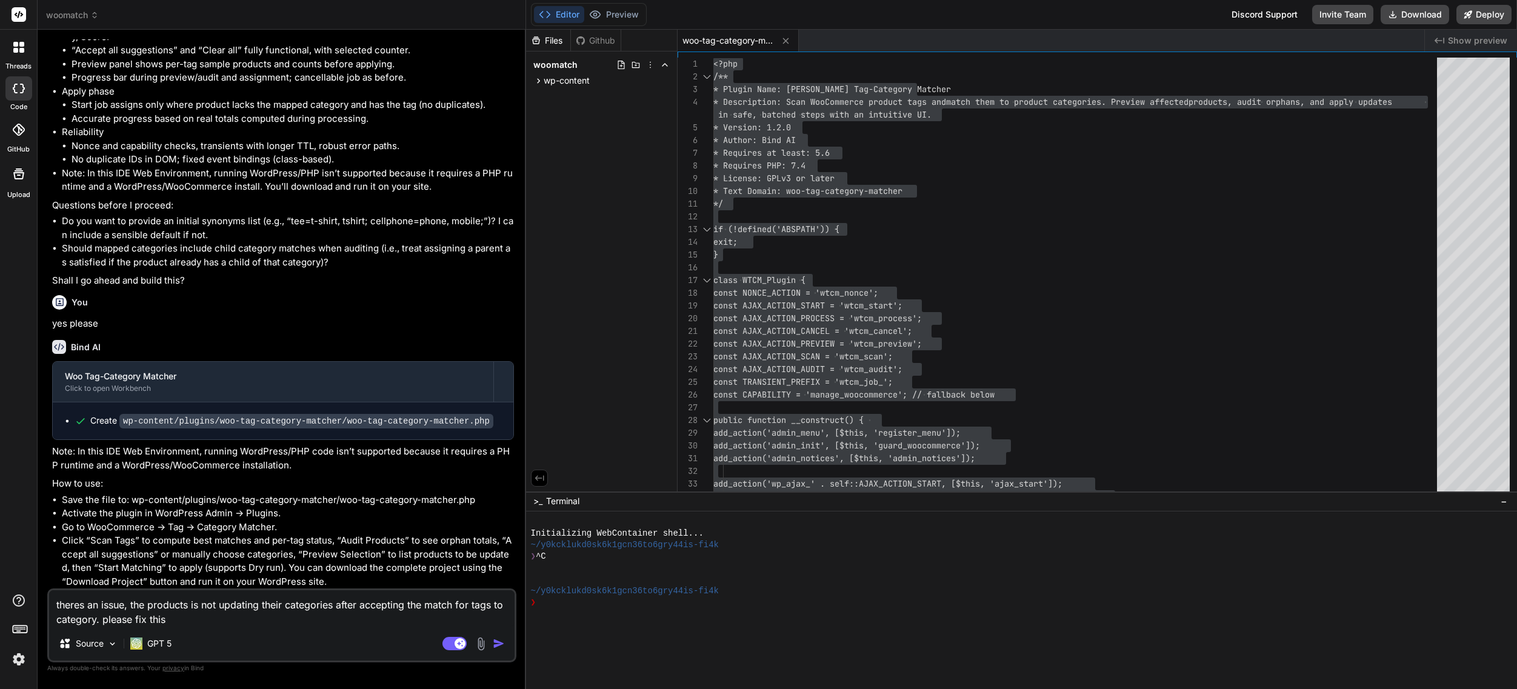
click at [495, 643] on img "button" at bounding box center [499, 644] width 12 height 12
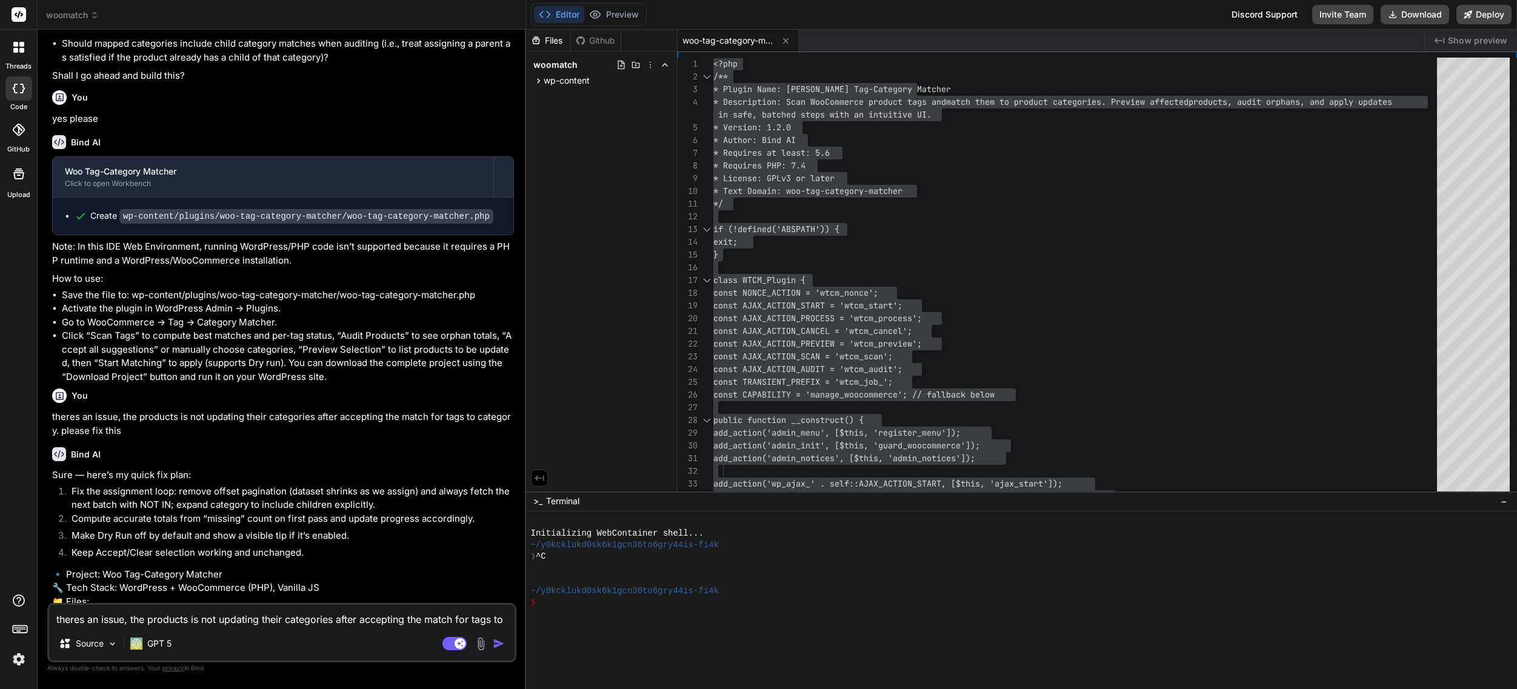
scroll to position [2389, 0]
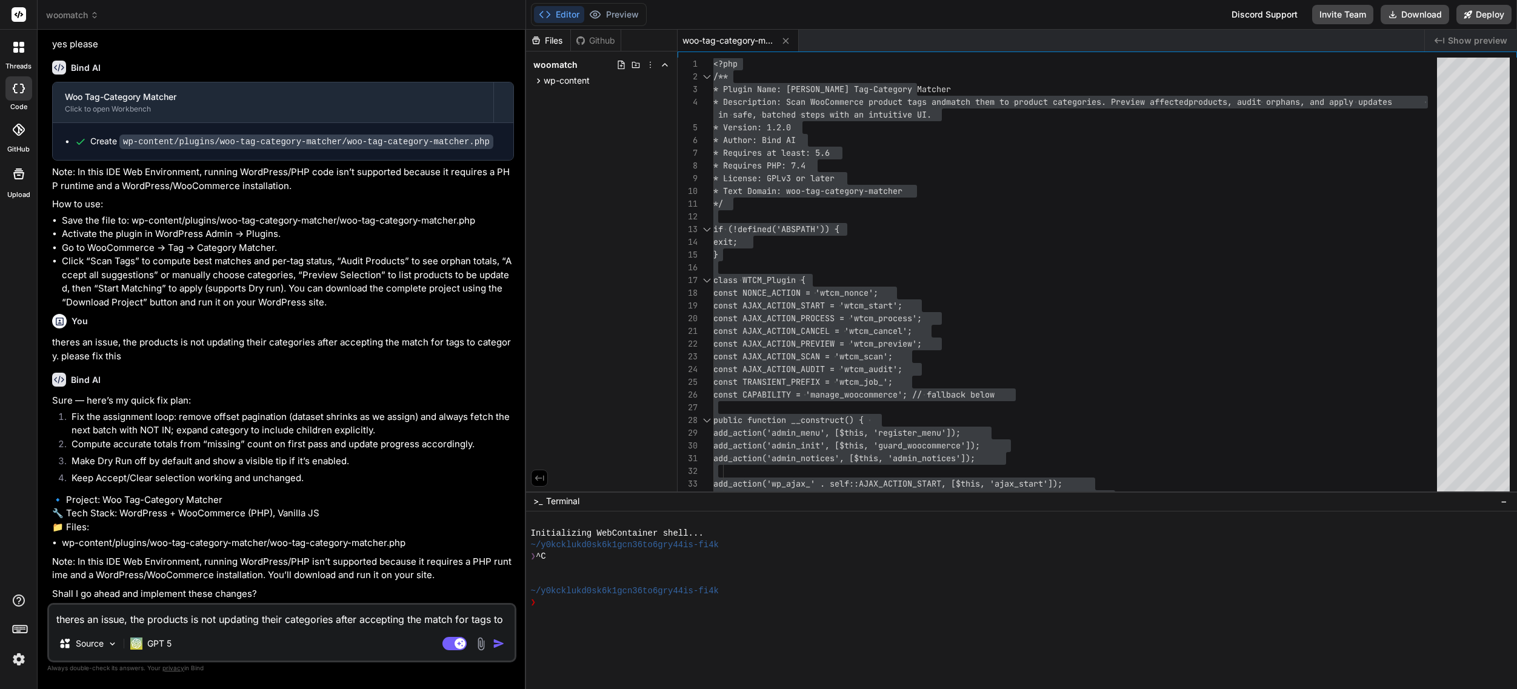
click at [149, 617] on textarea "theres an issue, the products is not updating their categories after accepting …" at bounding box center [282, 616] width 466 height 22
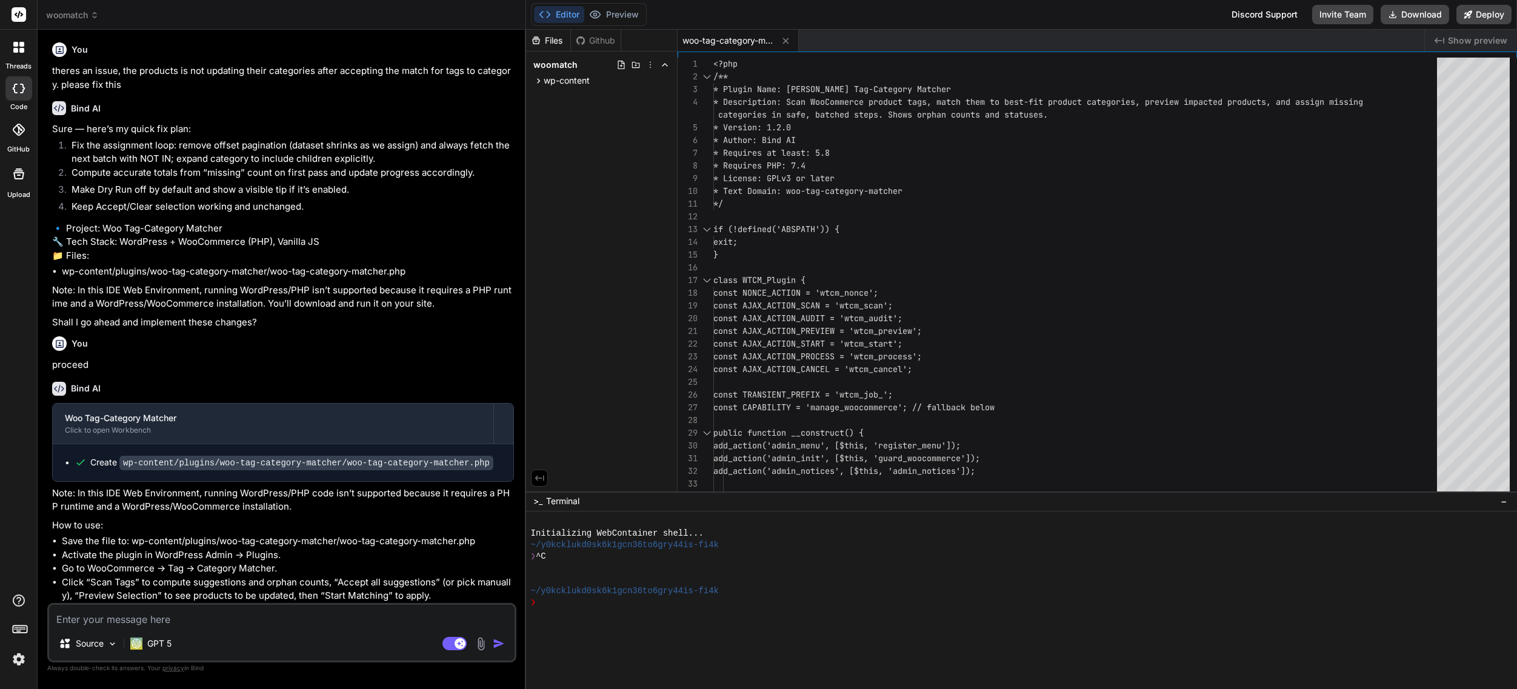
scroll to position [2660, 0]
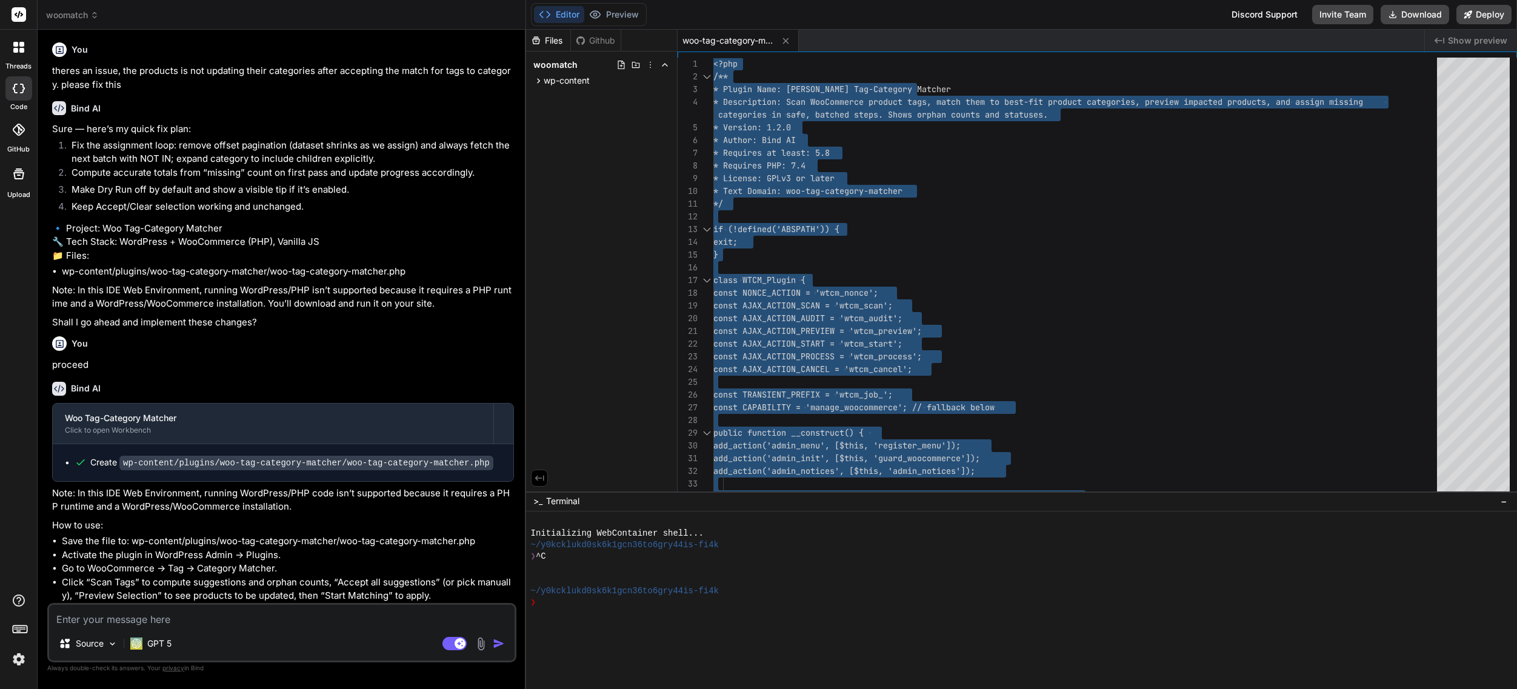
click at [263, 617] on textarea at bounding box center [282, 616] width 466 height 22
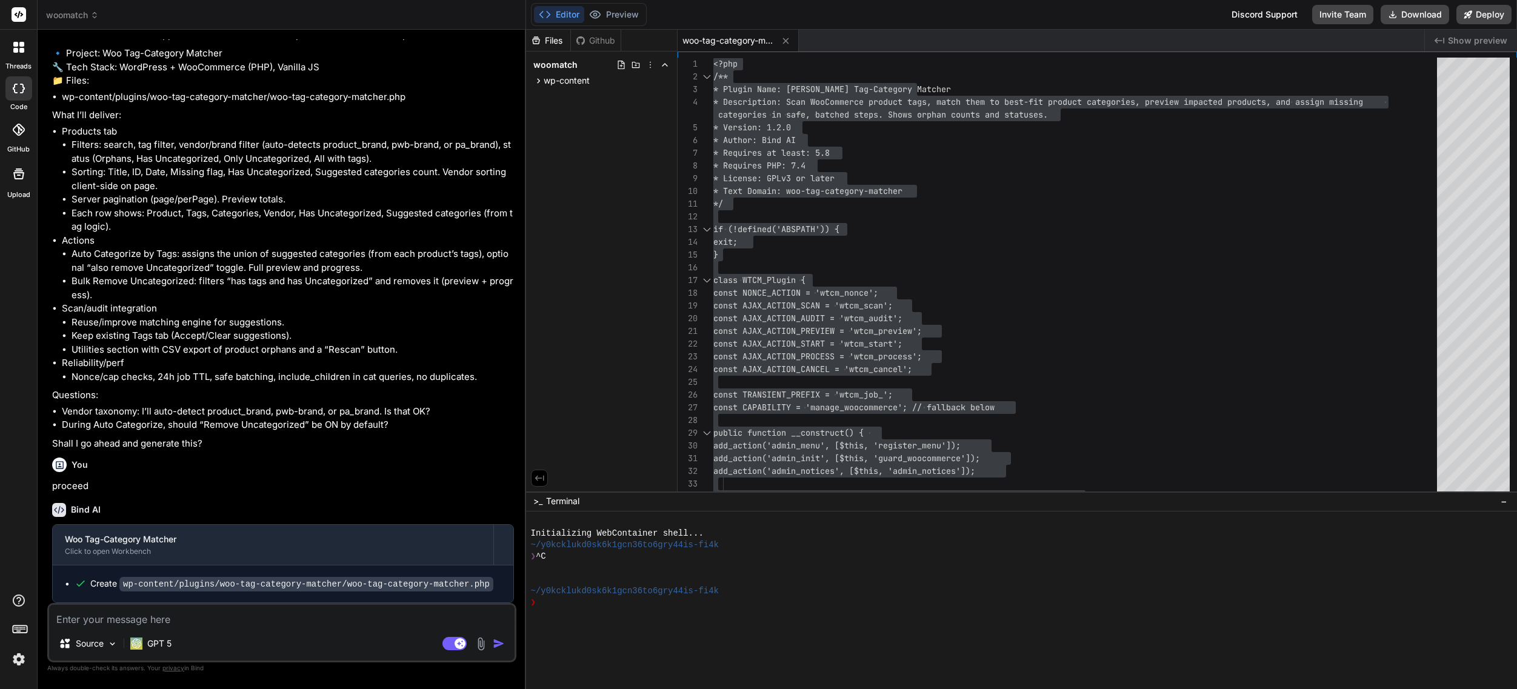
scroll to position [3490, 0]
